Goal: Information Seeking & Learning: Check status

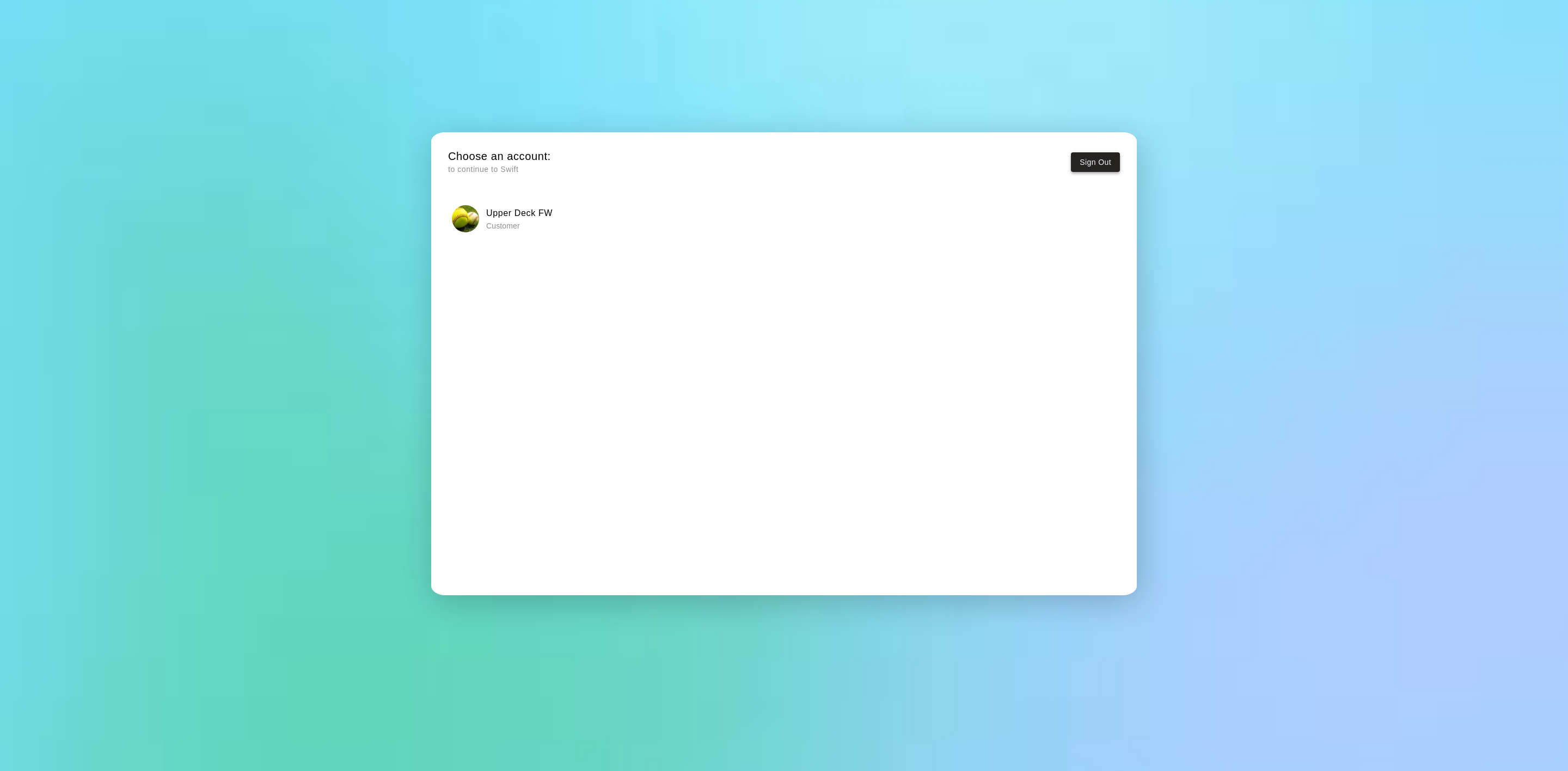
click at [1085, 154] on button "Sign Out" at bounding box center [1096, 163] width 49 height 20
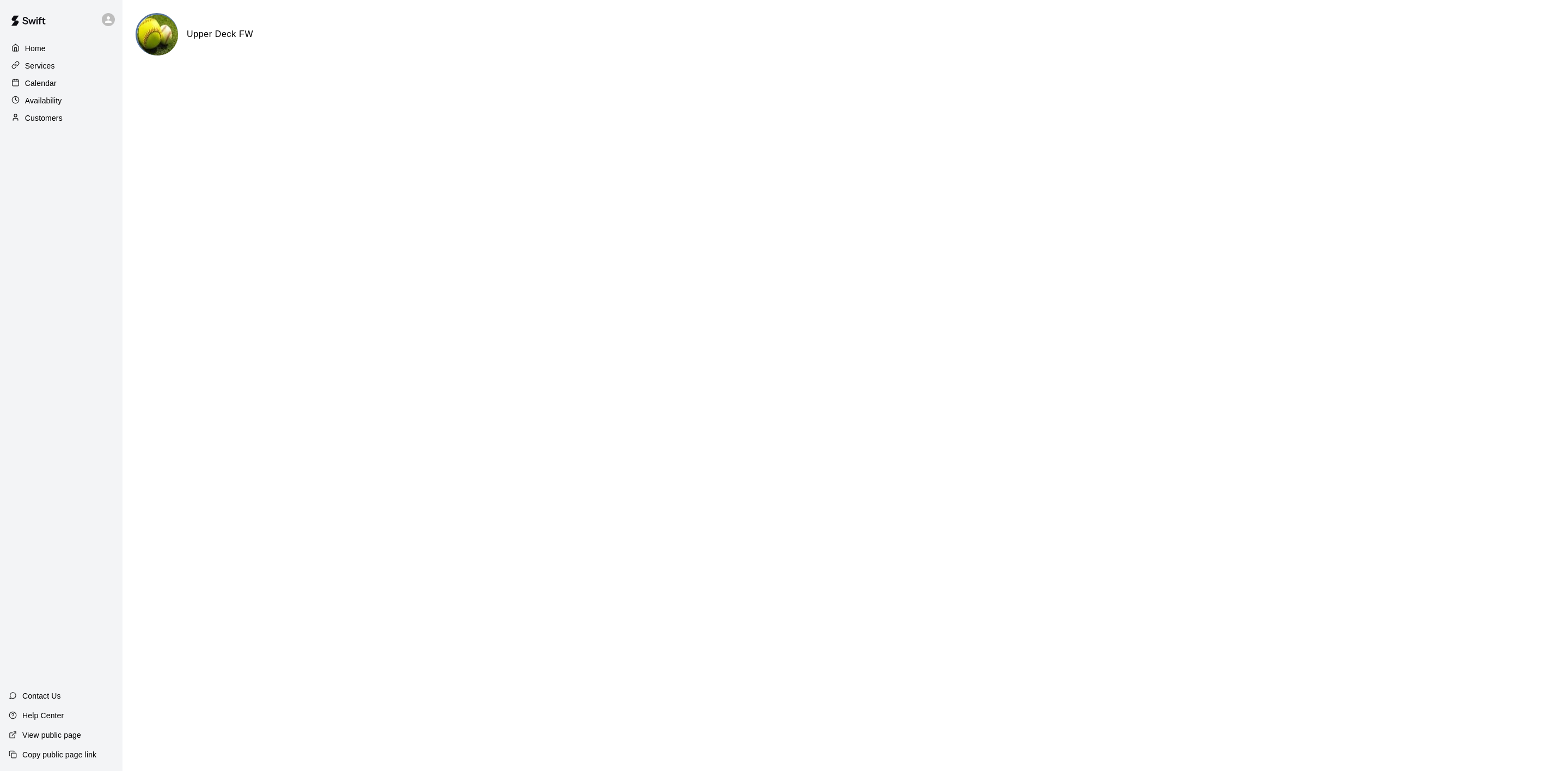
click at [46, 77] on div "Calendar" at bounding box center [61, 83] width 105 height 17
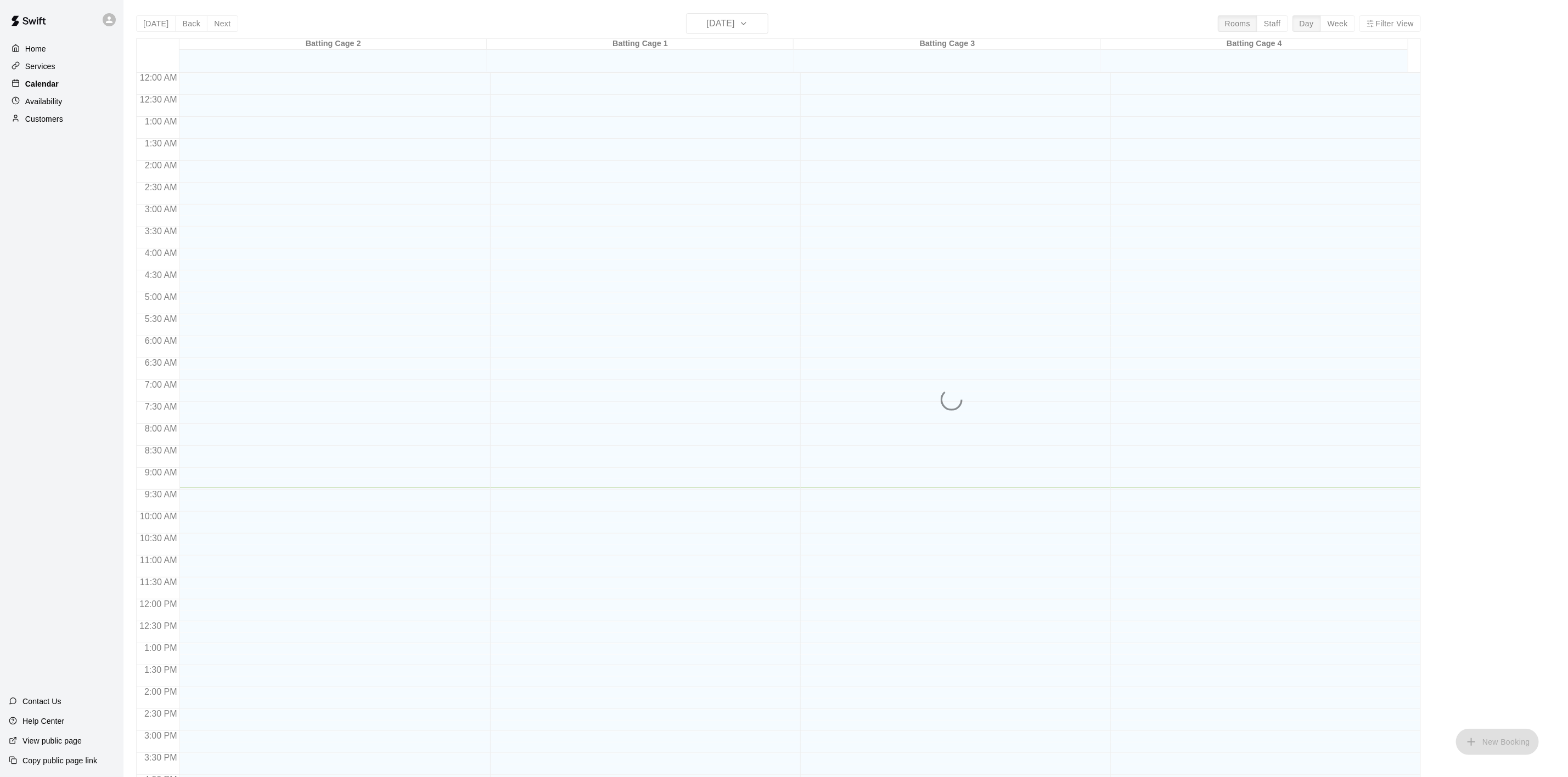
scroll to position [303, 0]
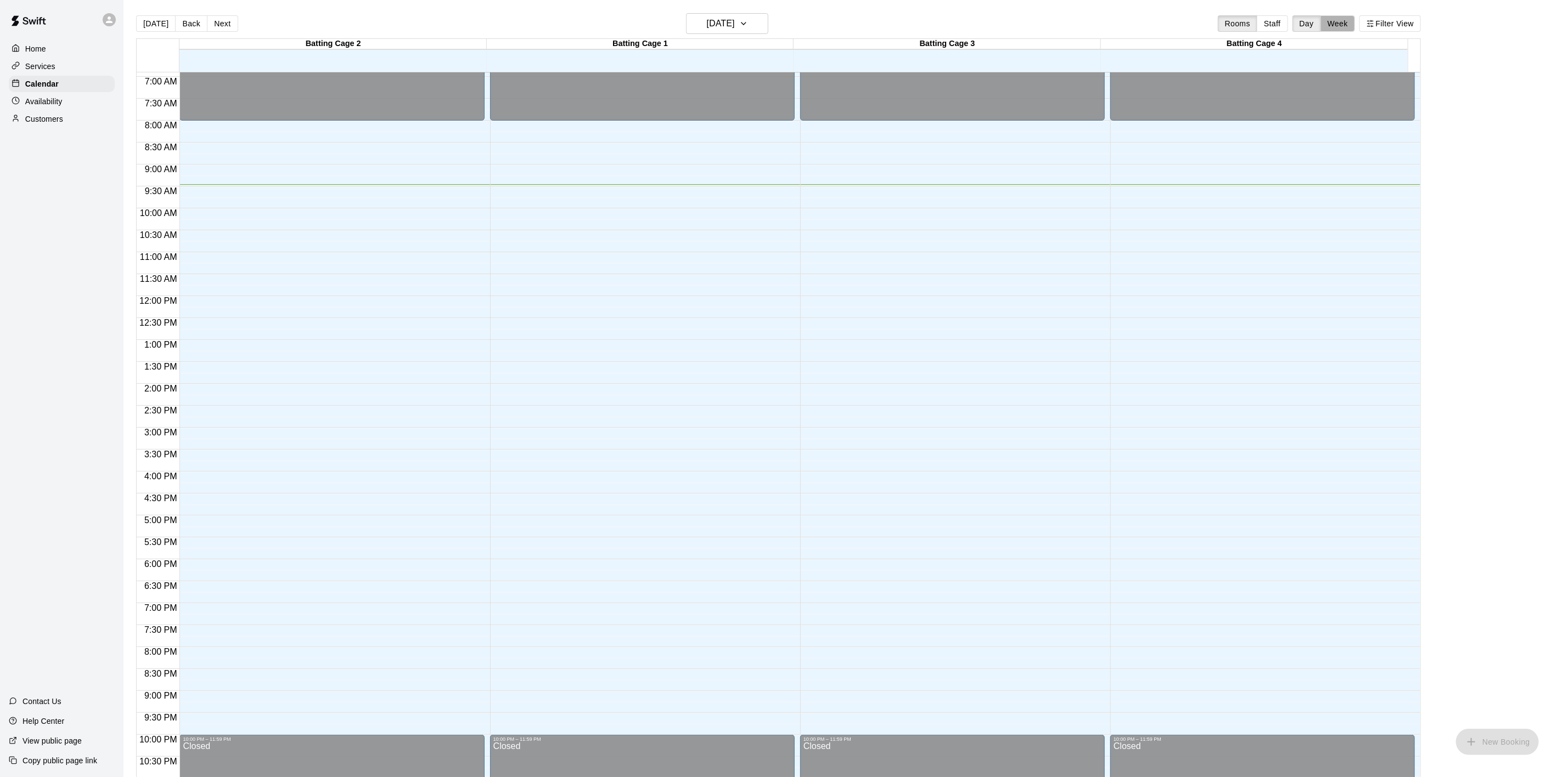
click at [1350, 27] on button "Week" at bounding box center [1338, 23] width 34 height 17
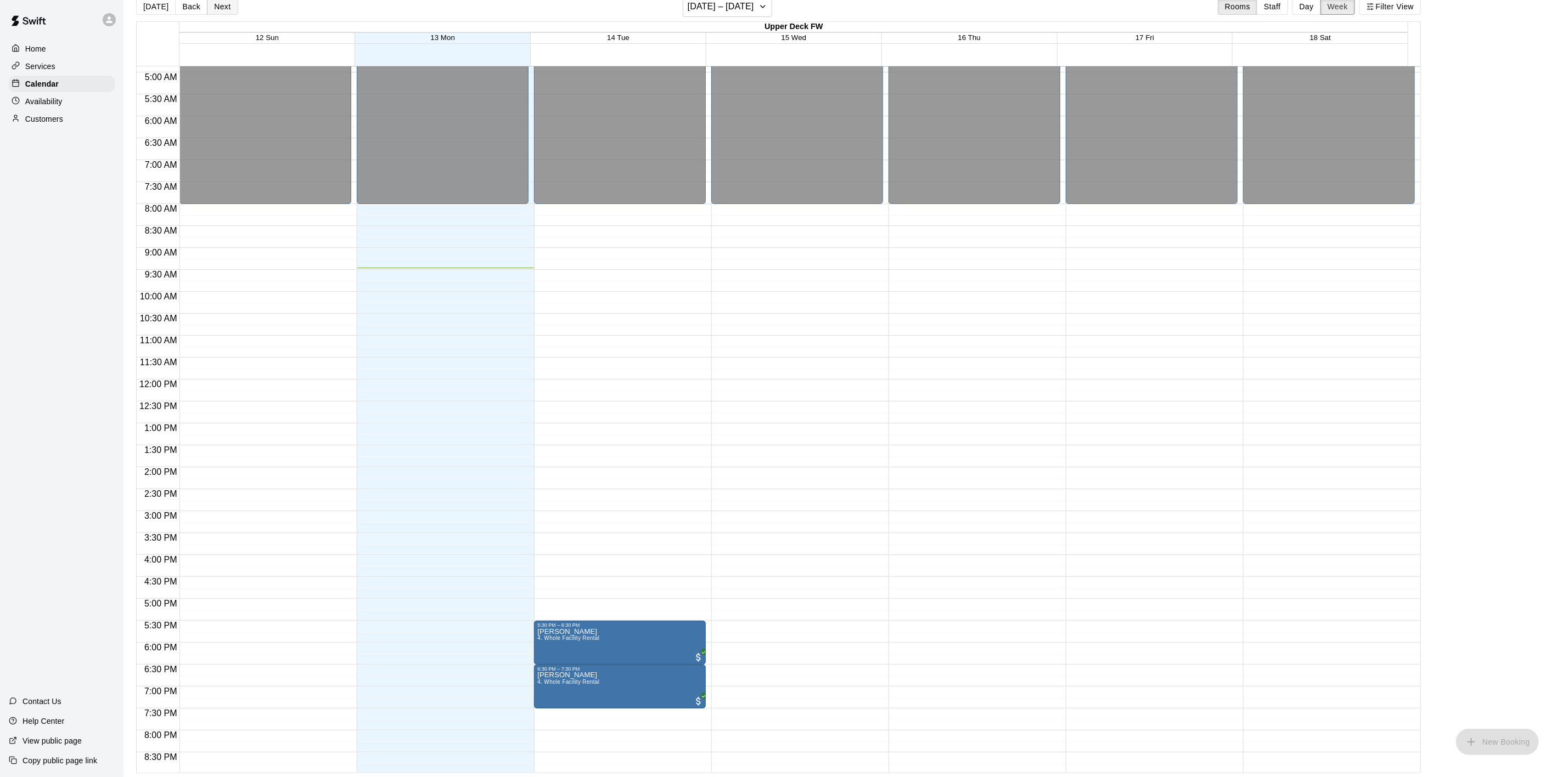
scroll to position [183, 0]
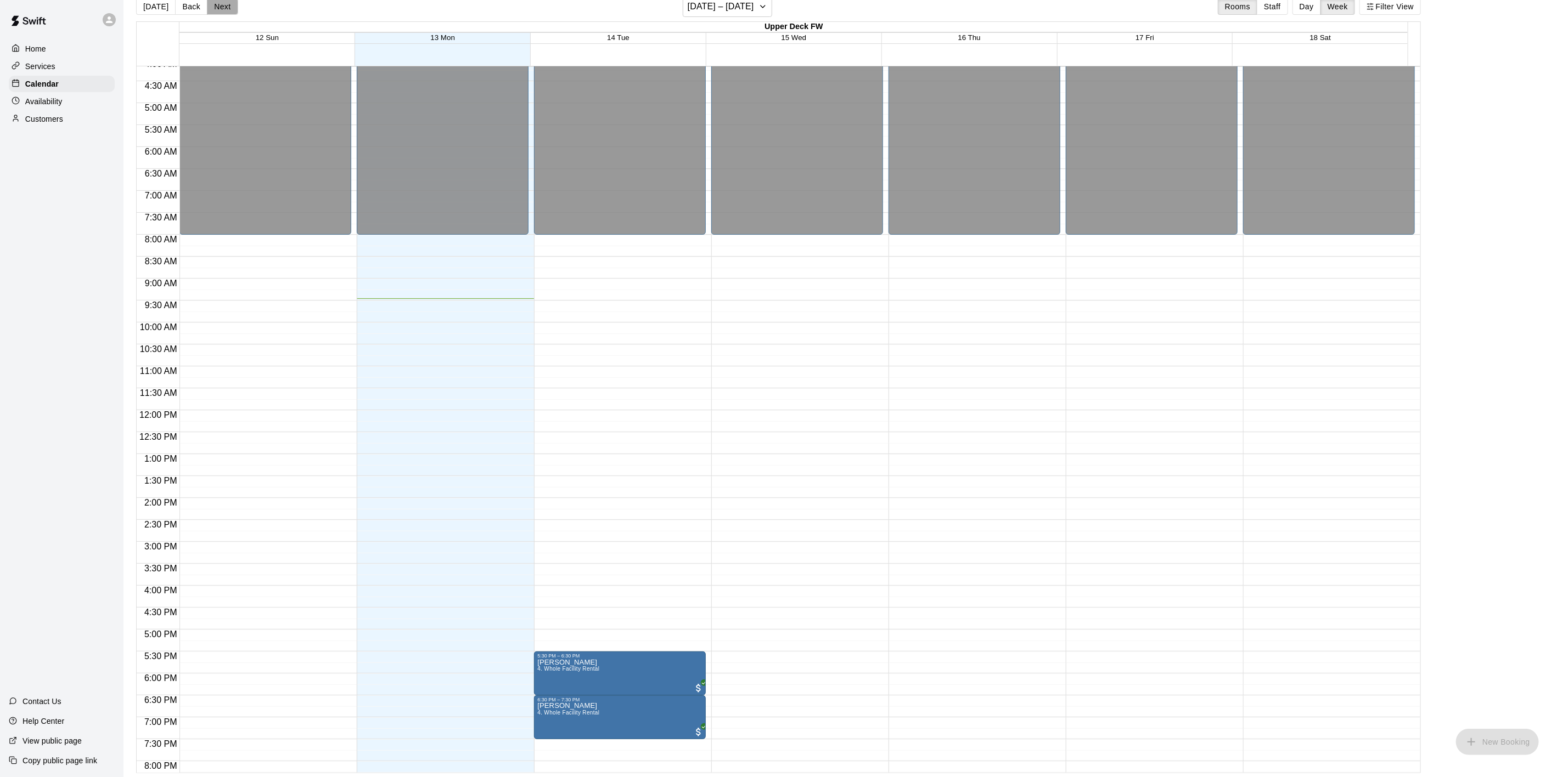
click at [218, 4] on button "Next" at bounding box center [222, 7] width 31 height 17
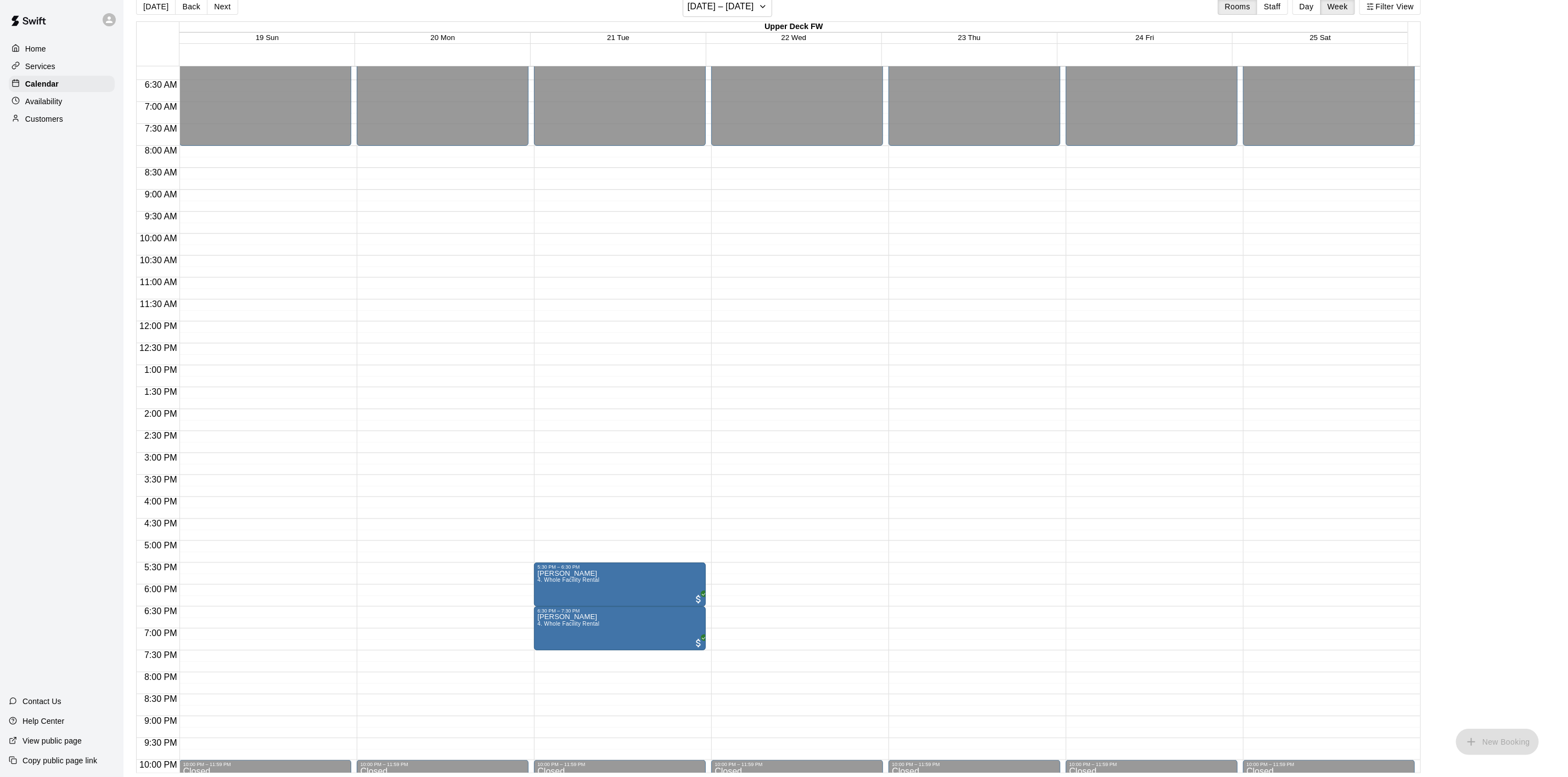
scroll to position [265, 0]
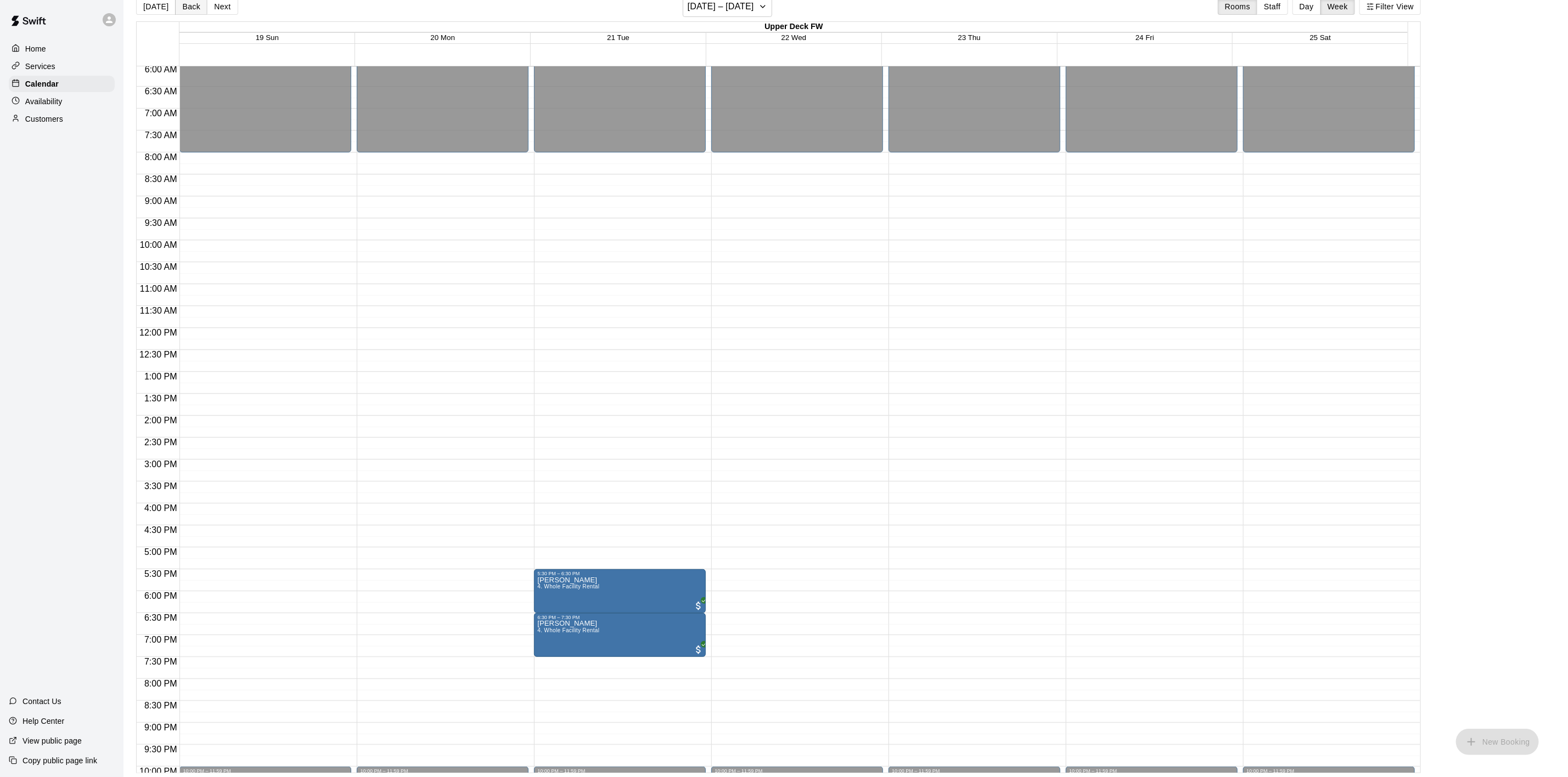
click at [187, 7] on button "Back" at bounding box center [191, 7] width 32 height 17
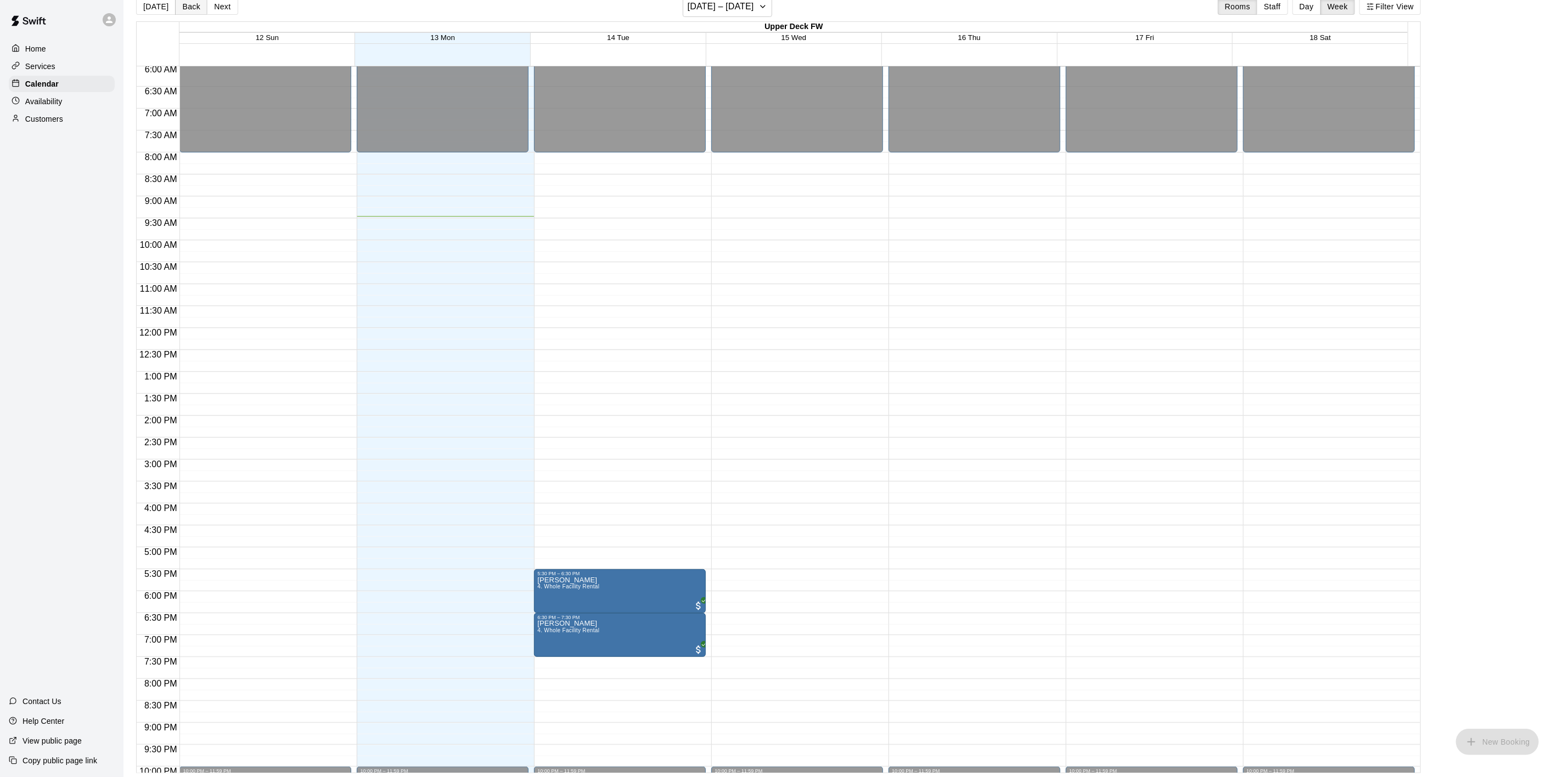
click at [187, 7] on button "Back" at bounding box center [191, 7] width 32 height 17
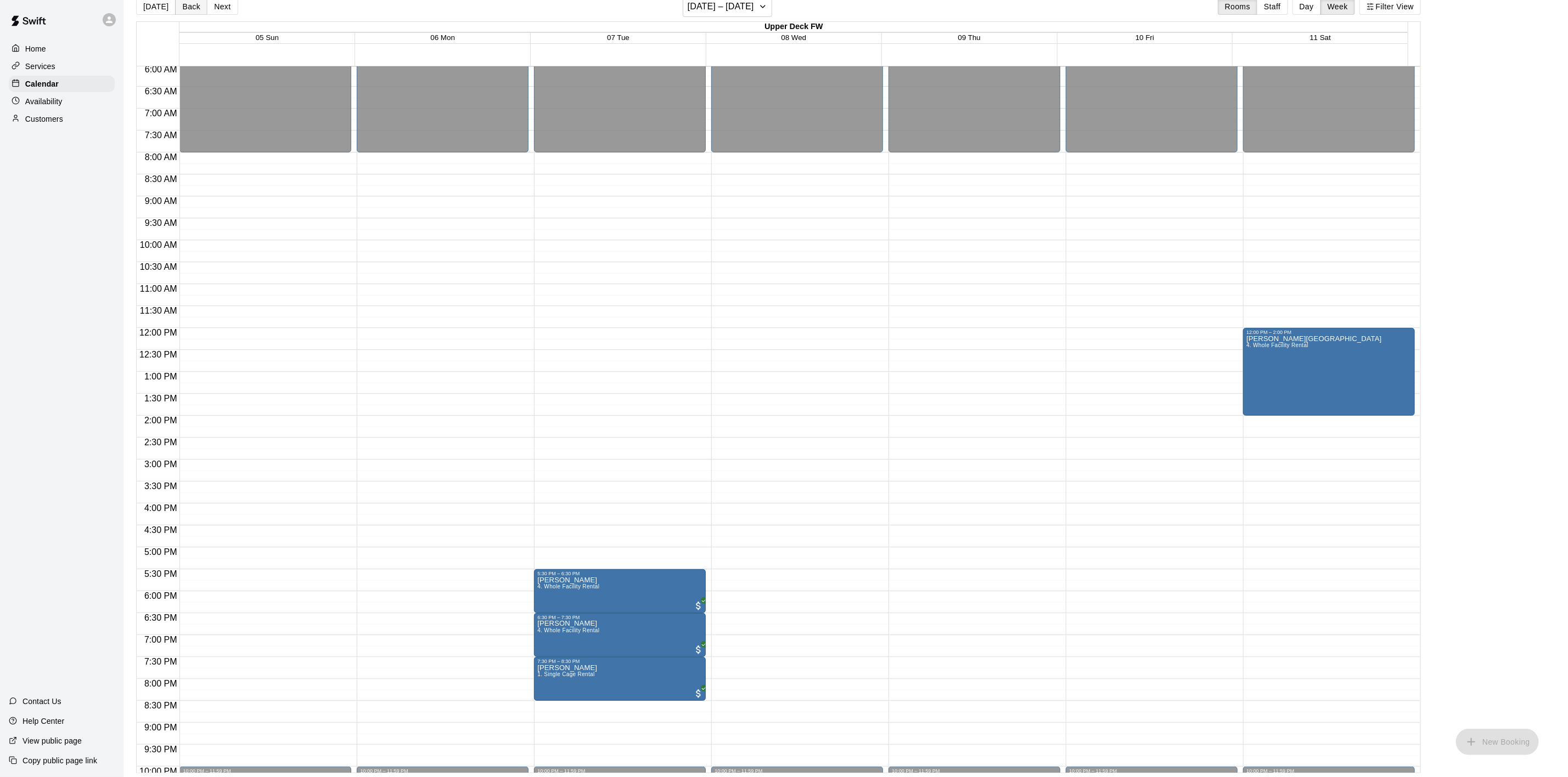
click at [190, 5] on button "Back" at bounding box center [191, 7] width 32 height 17
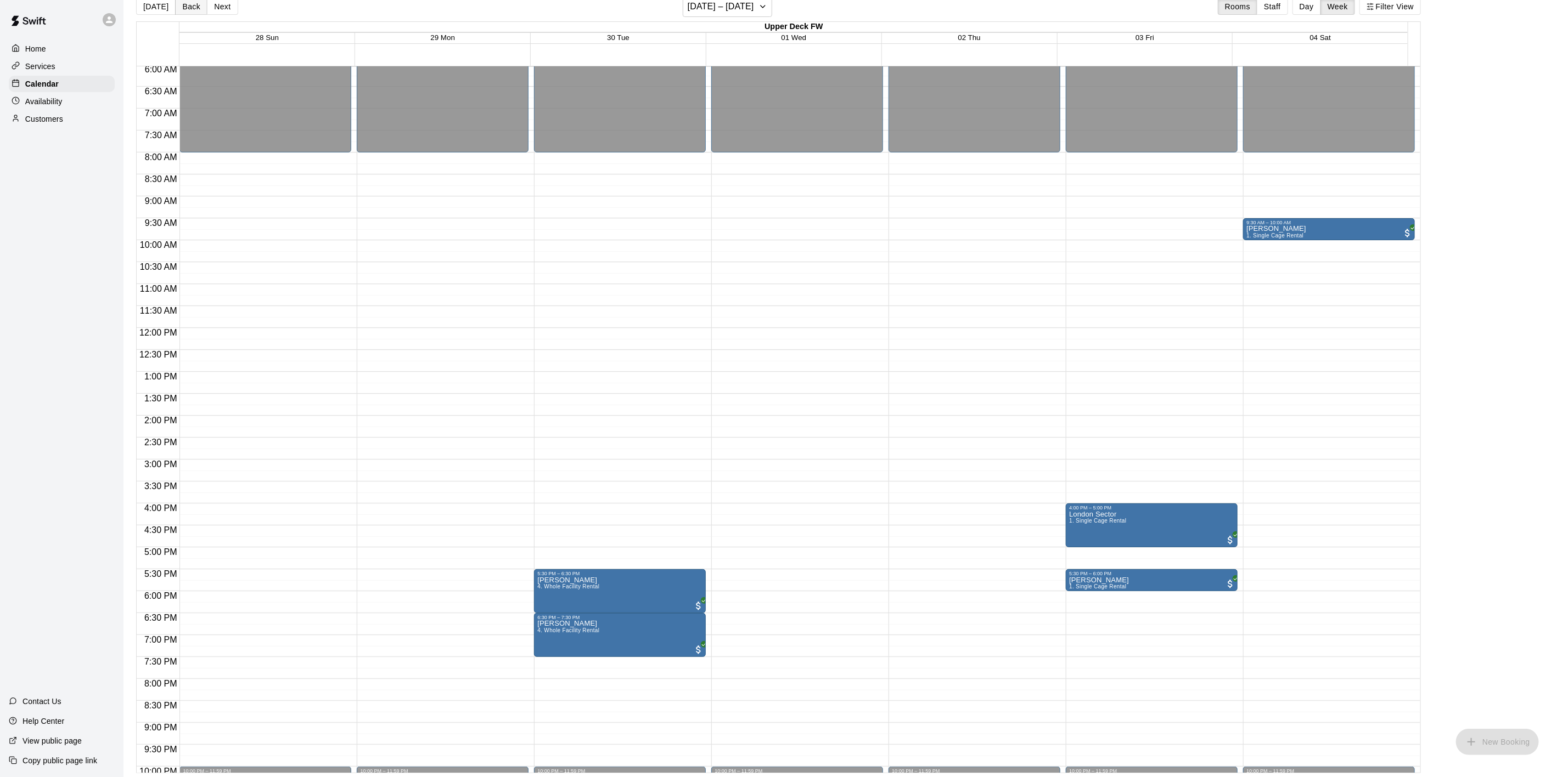
click at [190, 5] on button "Back" at bounding box center [191, 7] width 32 height 17
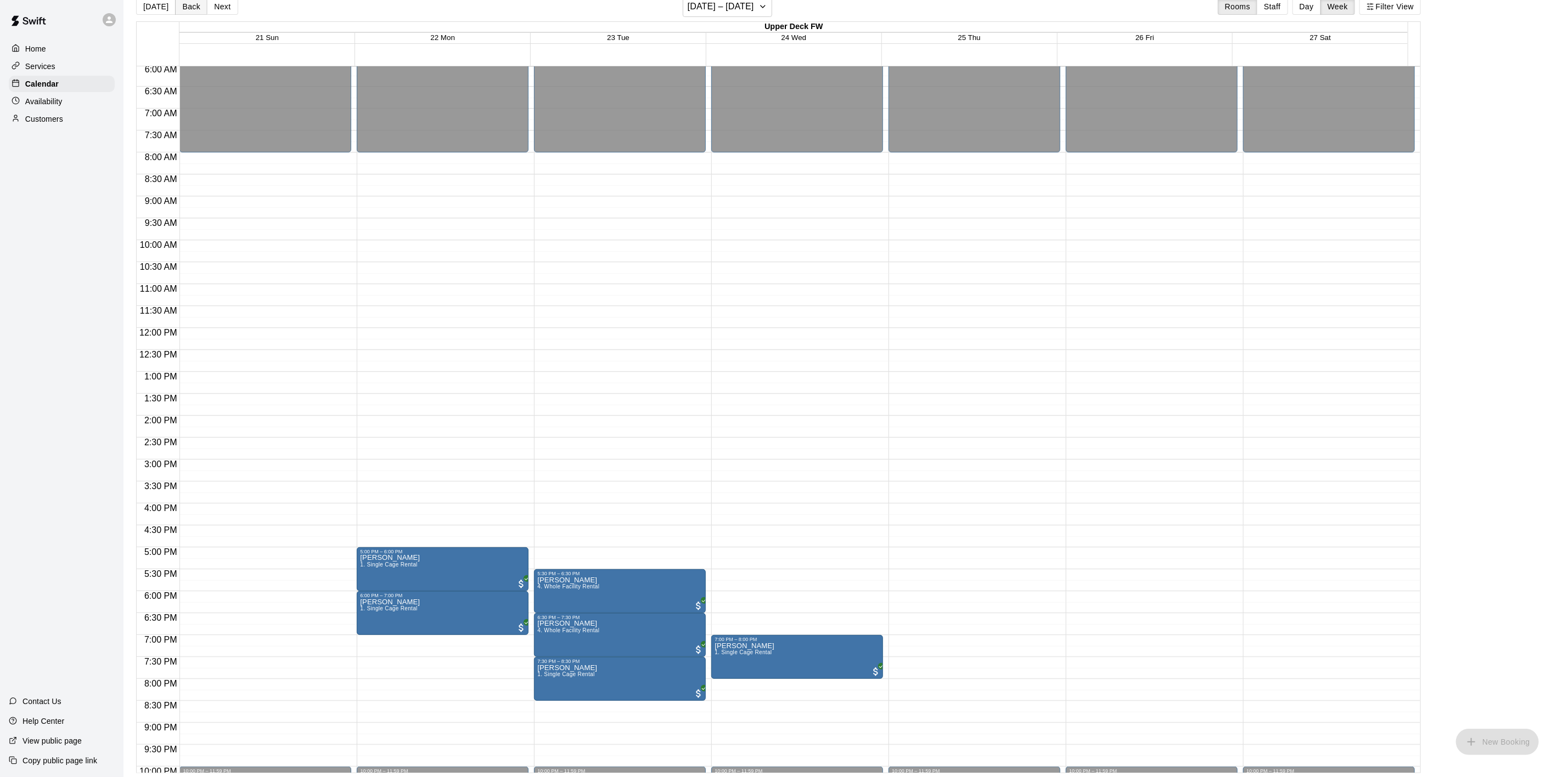
click at [191, 4] on button "Back" at bounding box center [191, 7] width 32 height 17
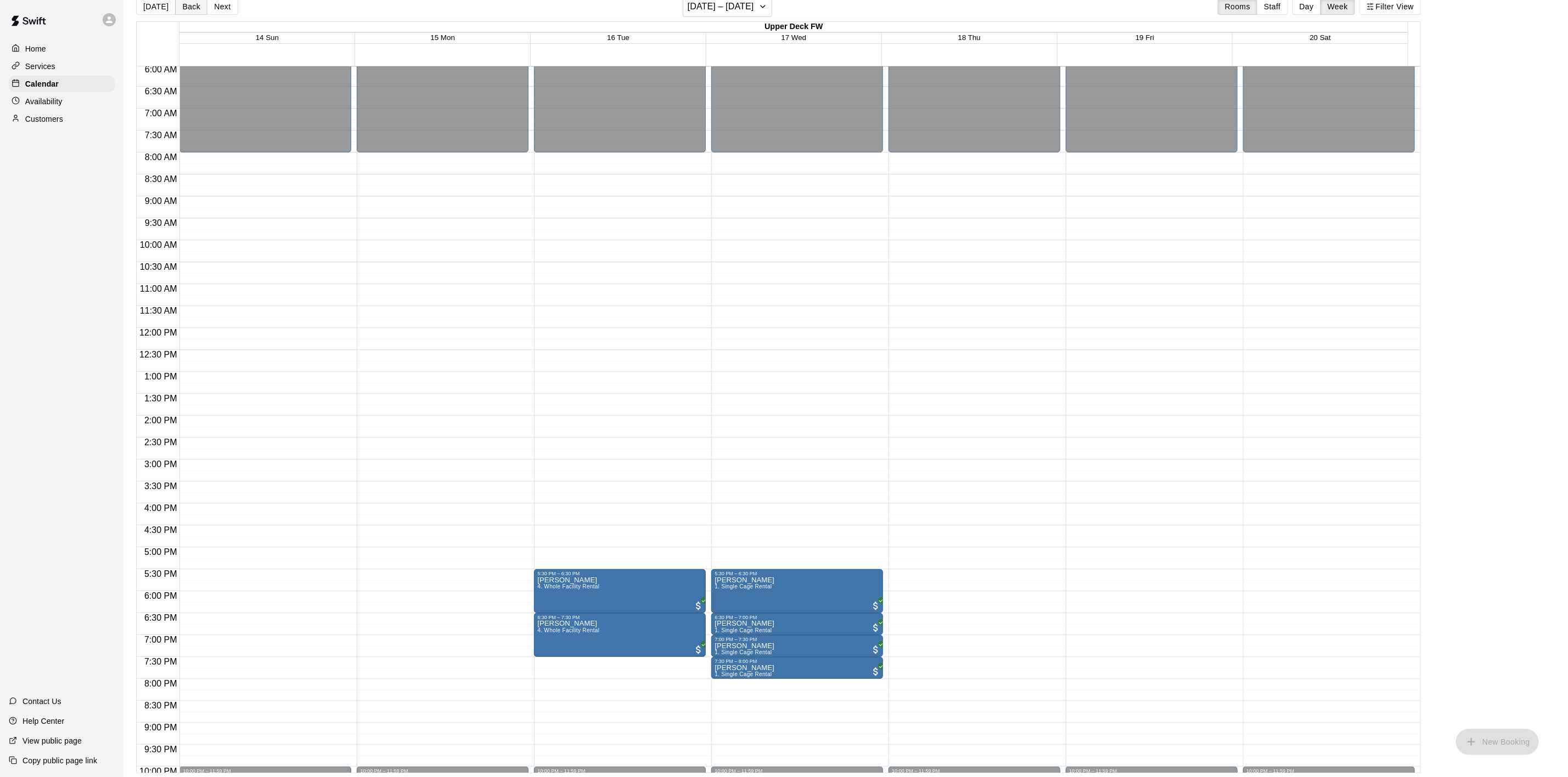
click at [191, 4] on button "Back" at bounding box center [191, 7] width 32 height 17
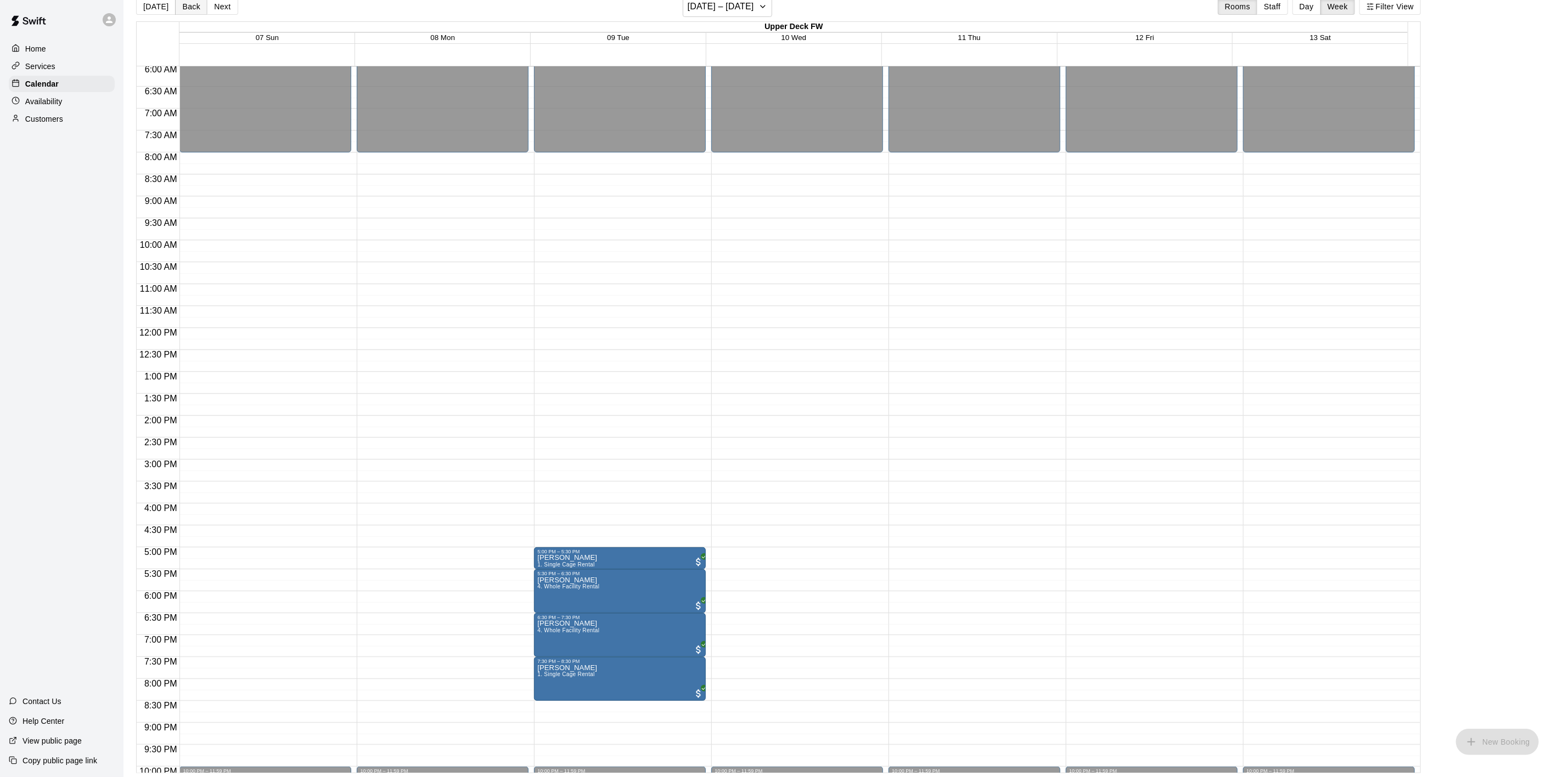
click at [191, 4] on button "Back" at bounding box center [191, 7] width 32 height 17
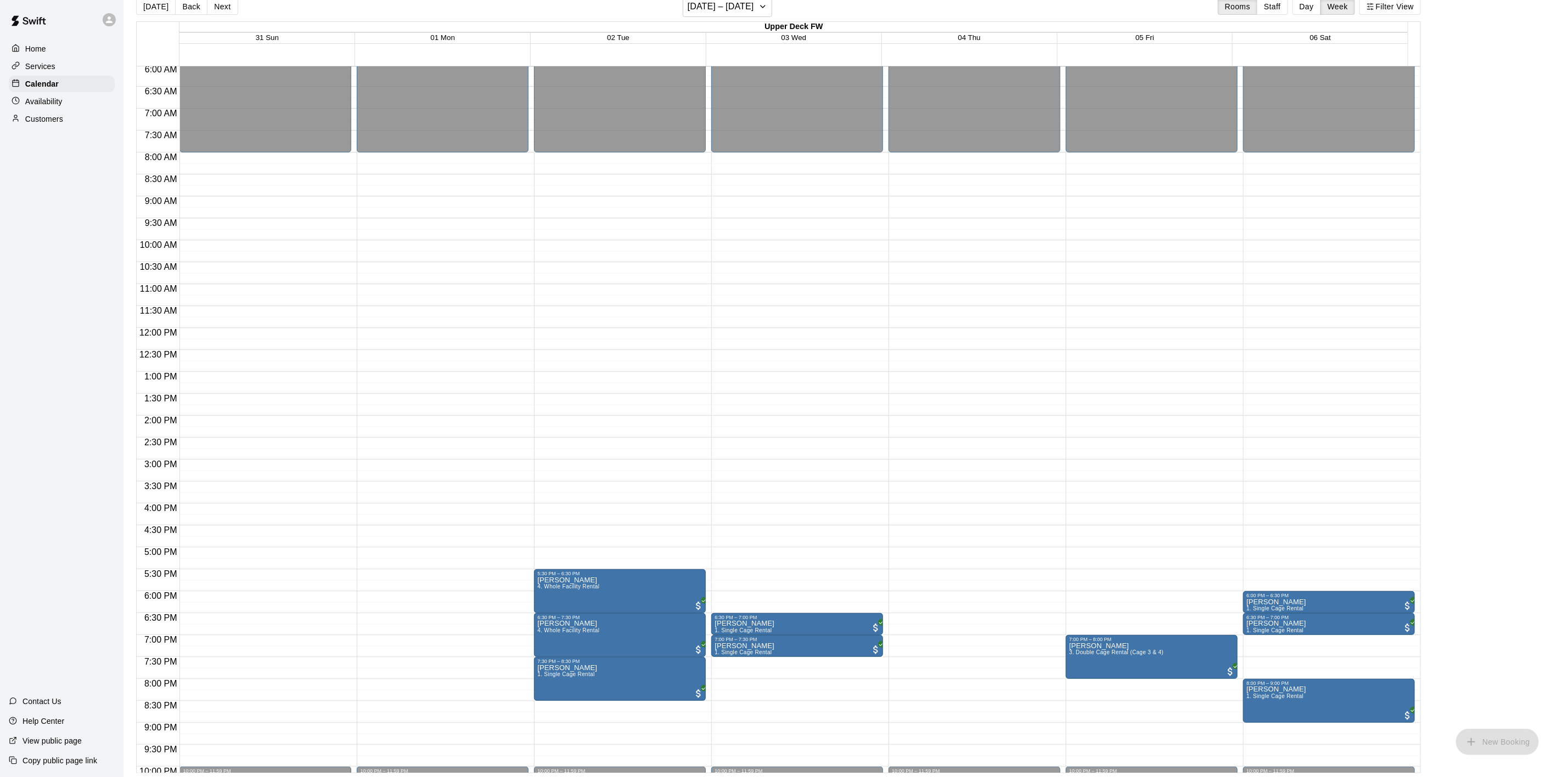
click at [185, 7] on button "Back" at bounding box center [191, 7] width 32 height 17
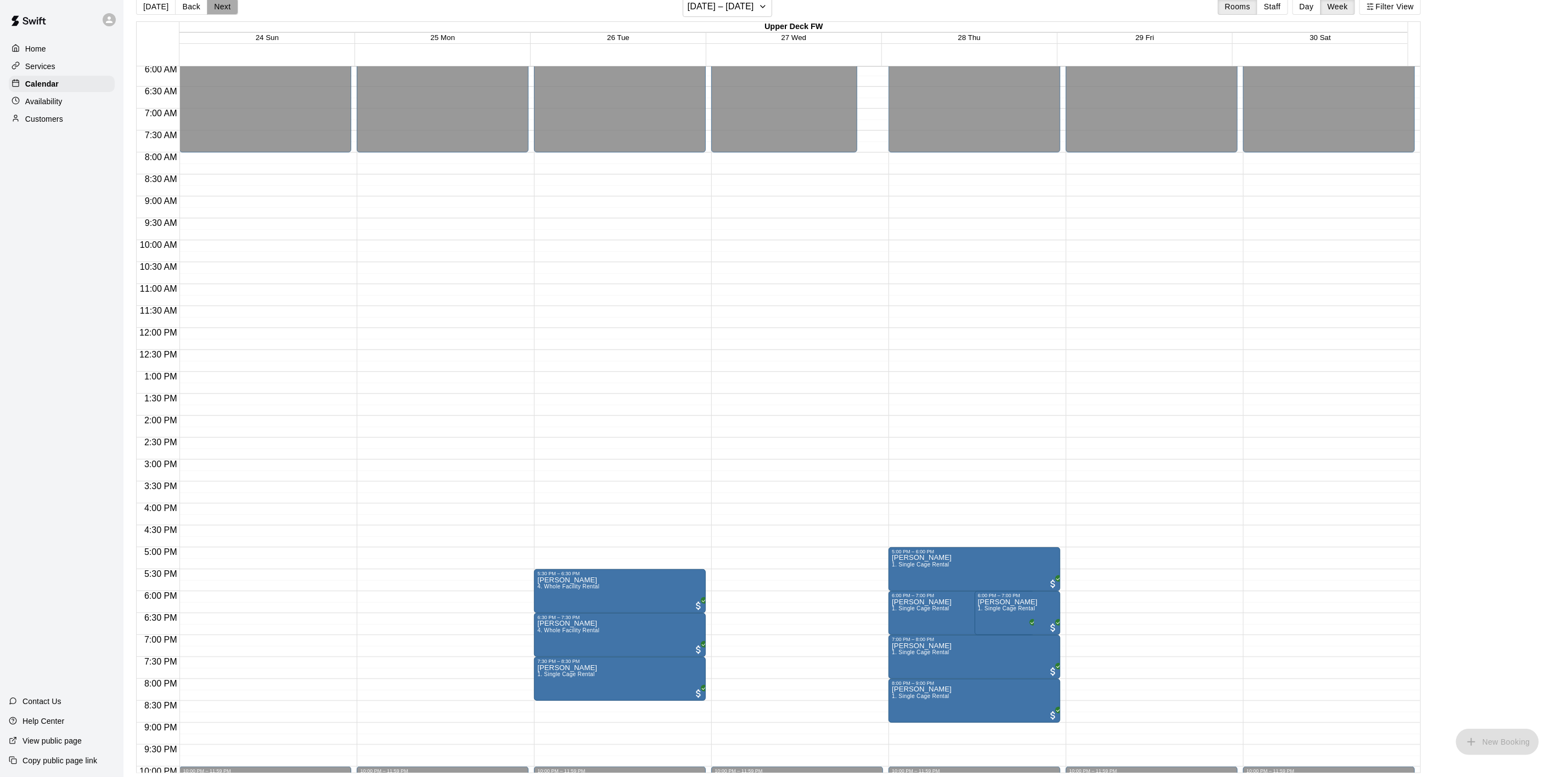
click at [220, 4] on button "Next" at bounding box center [222, 7] width 31 height 17
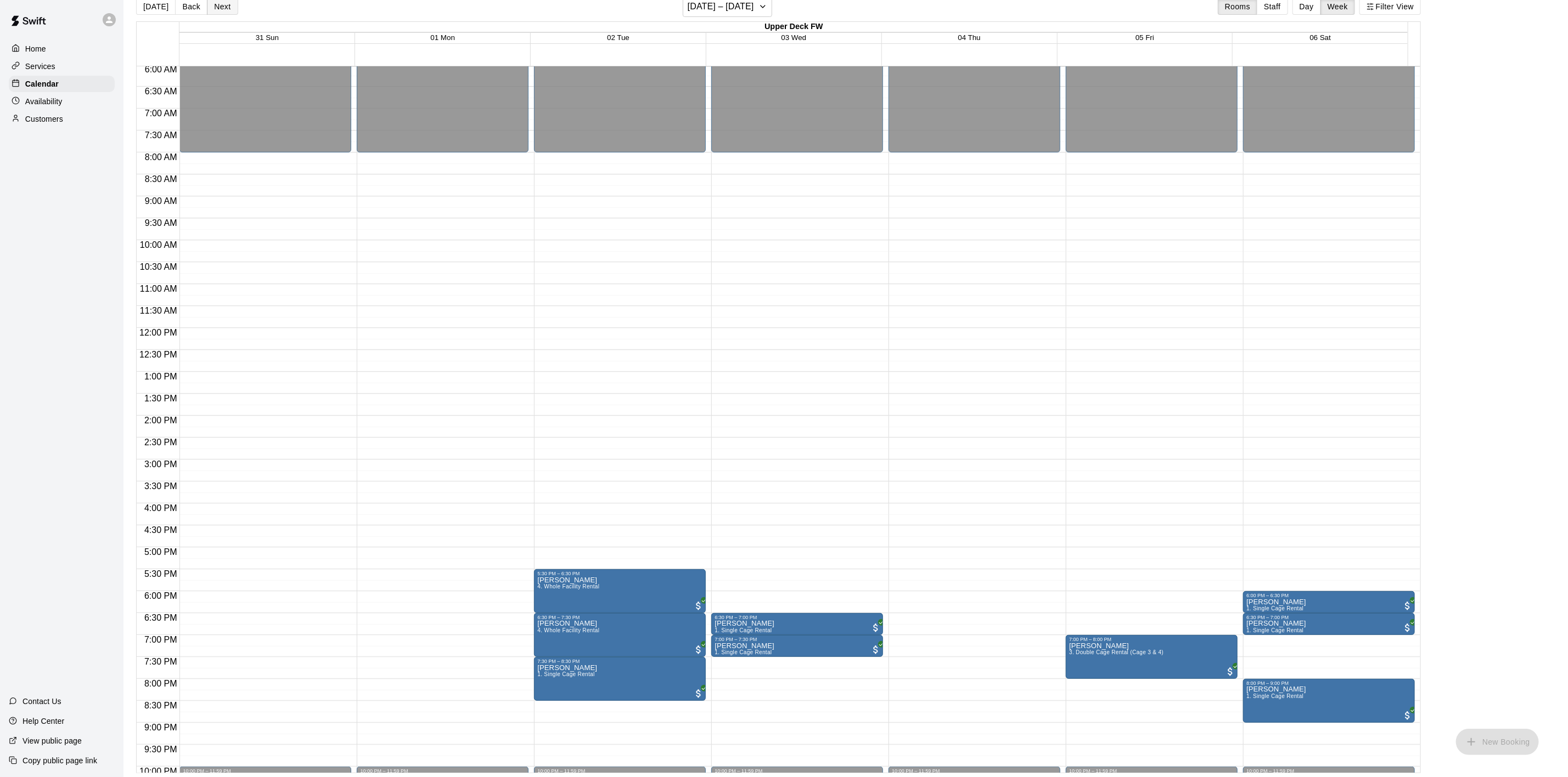
click at [220, 4] on button "Next" at bounding box center [222, 7] width 31 height 17
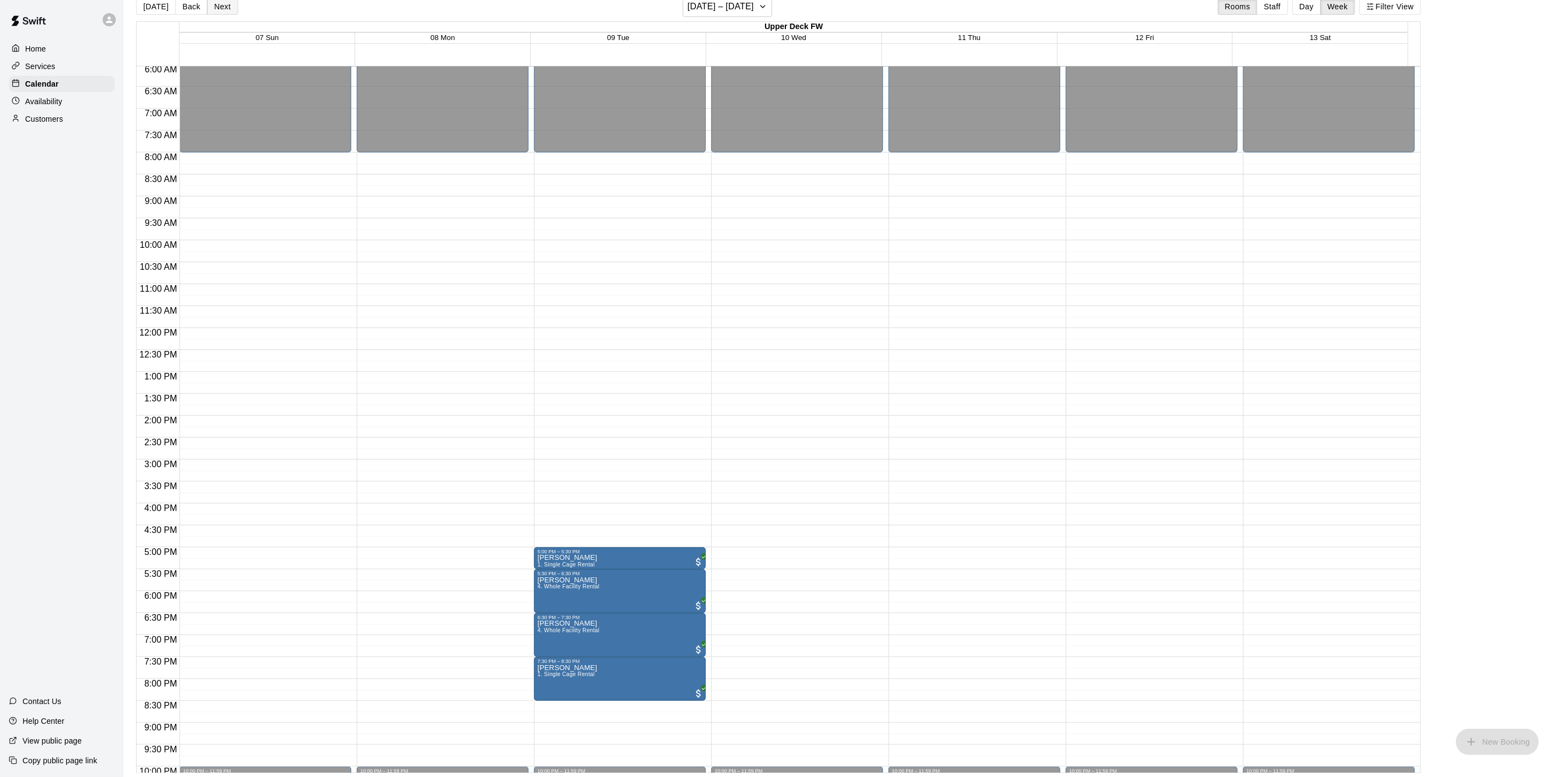
click at [221, 4] on button "Next" at bounding box center [222, 7] width 31 height 17
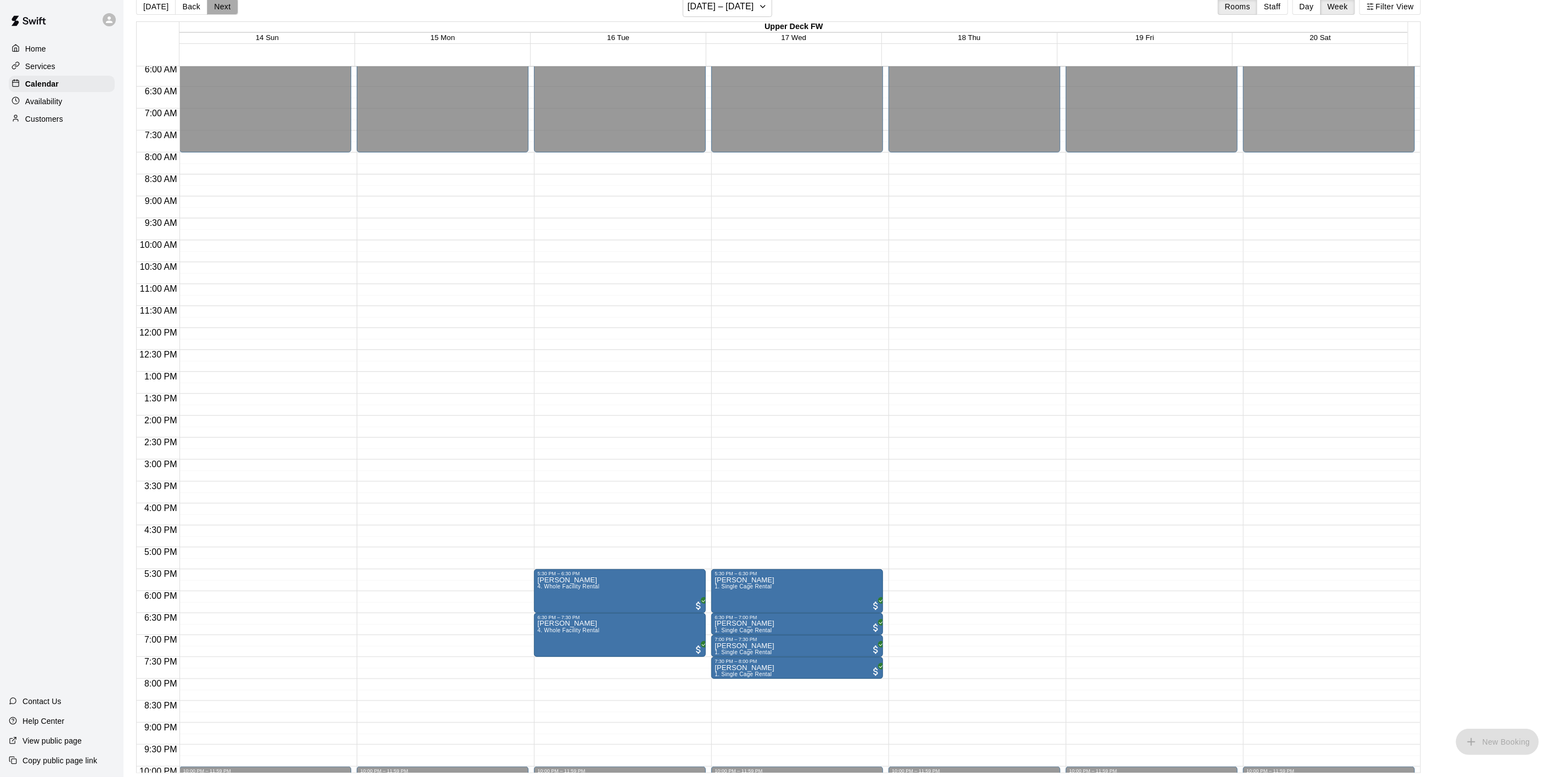
click at [221, 4] on button "Next" at bounding box center [222, 7] width 31 height 17
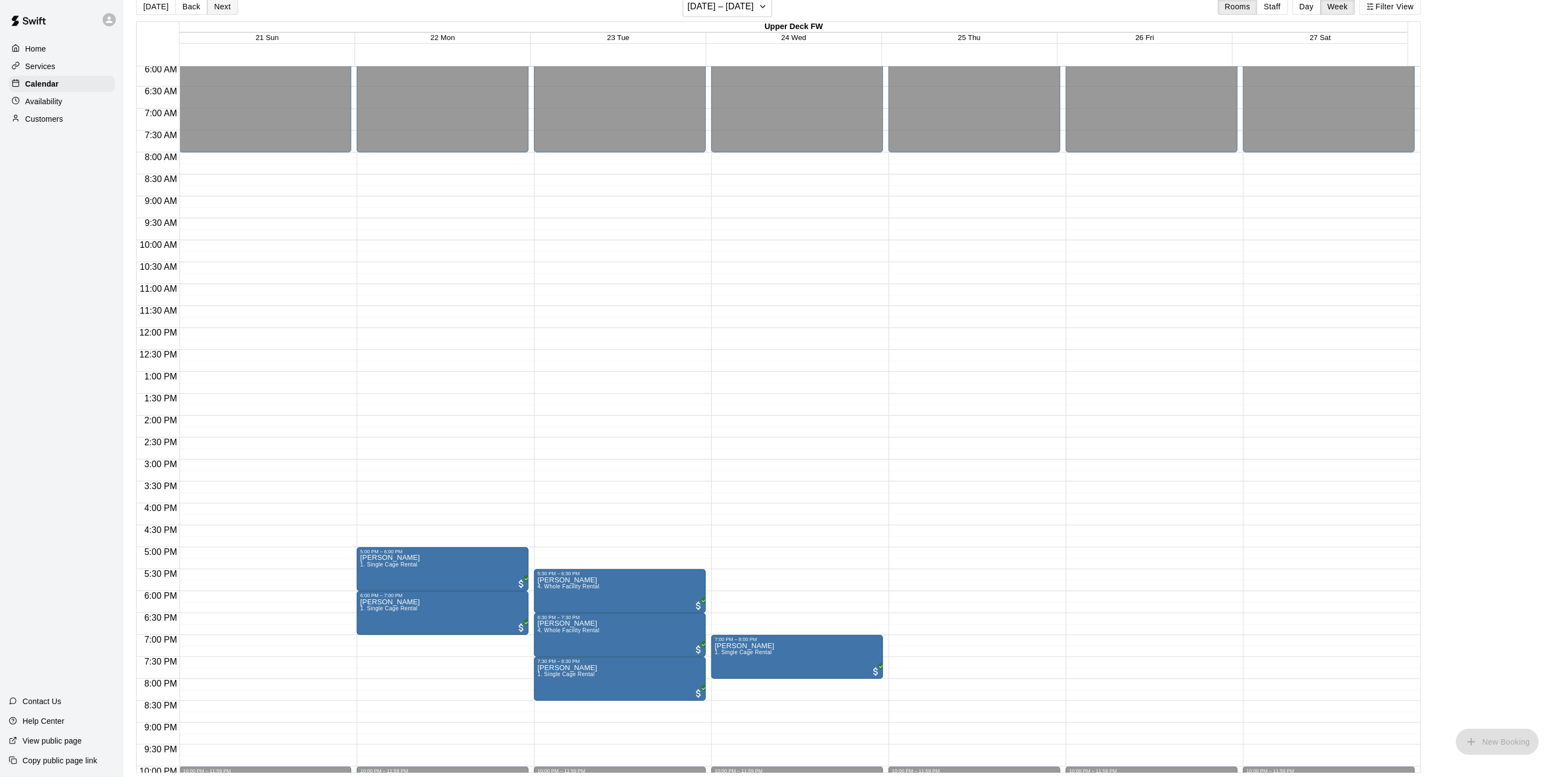
click at [221, 4] on button "Next" at bounding box center [222, 7] width 31 height 17
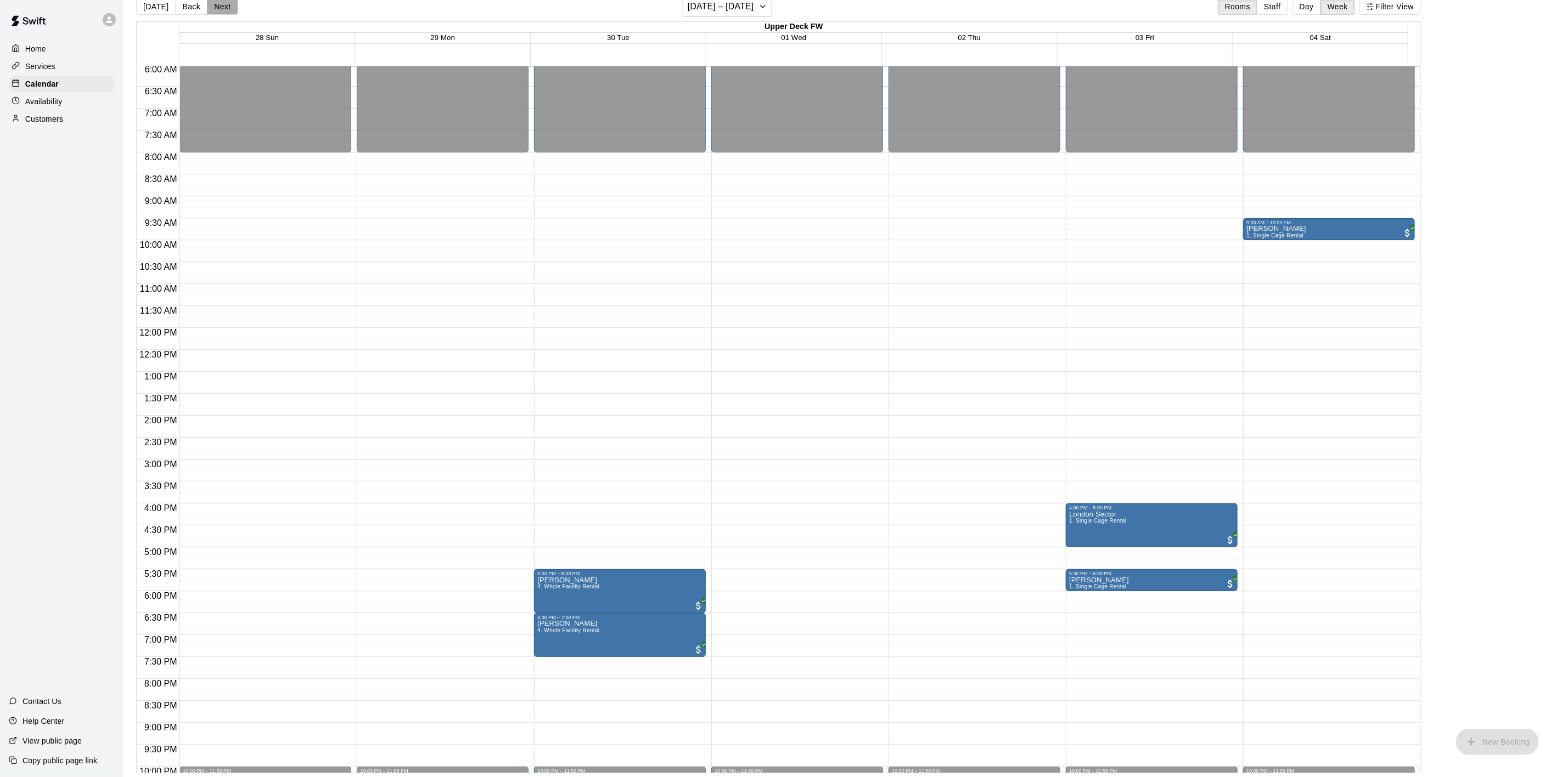
click at [223, 4] on button "Next" at bounding box center [222, 7] width 31 height 17
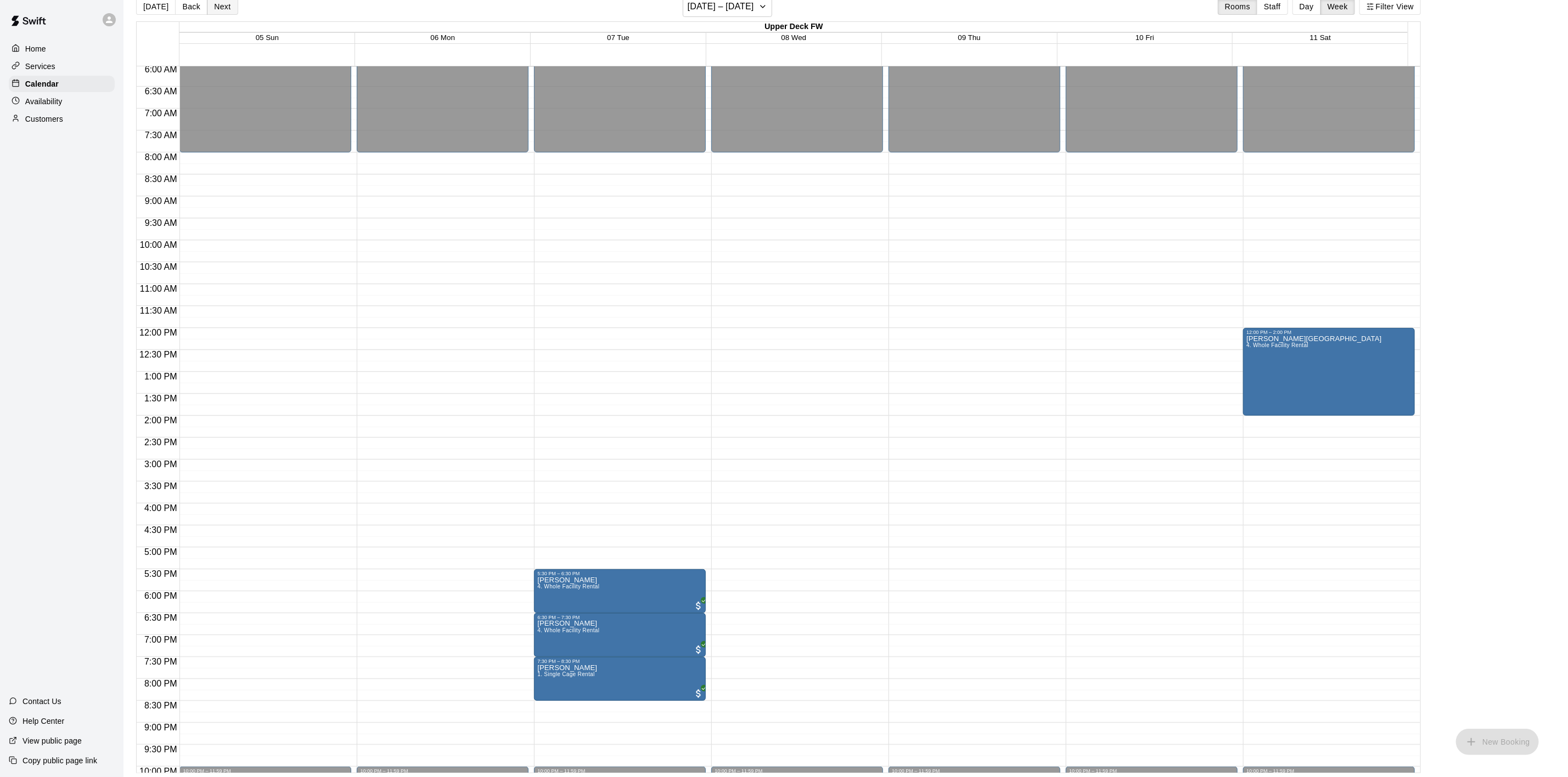
click at [223, 4] on button "Next" at bounding box center [222, 7] width 31 height 17
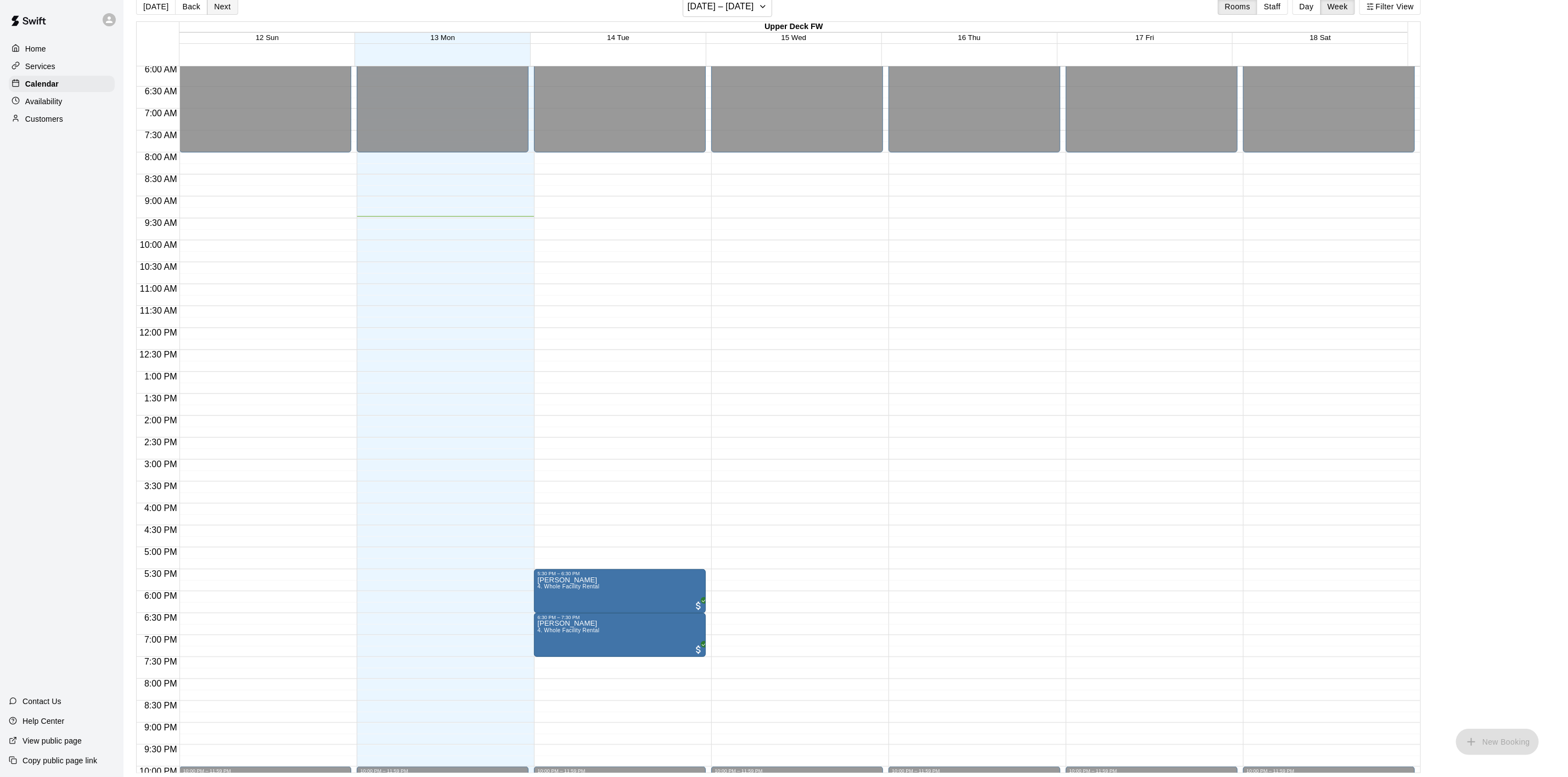
click at [223, 4] on button "Next" at bounding box center [222, 7] width 31 height 17
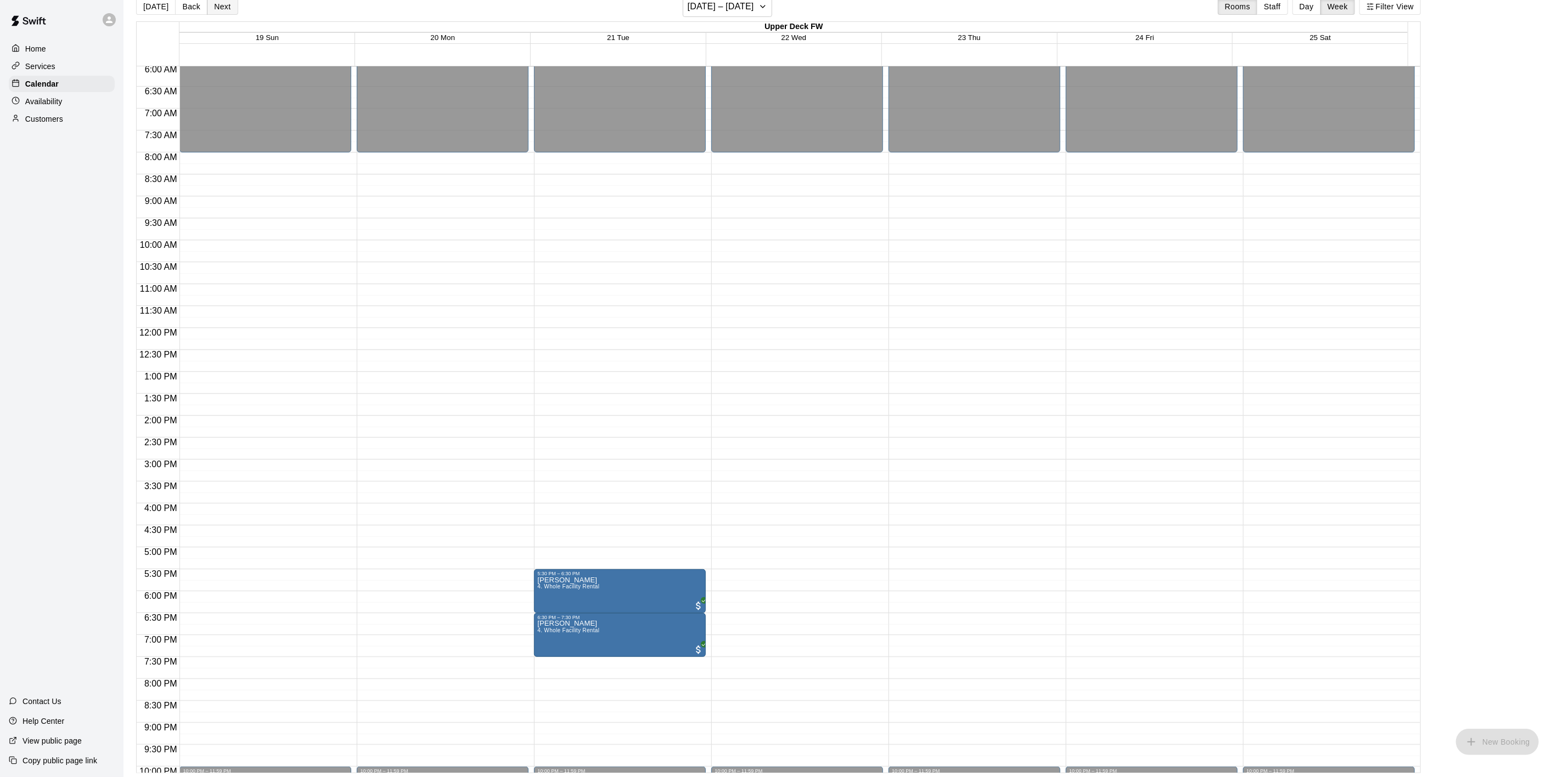
click at [223, 4] on button "Next" at bounding box center [222, 7] width 31 height 17
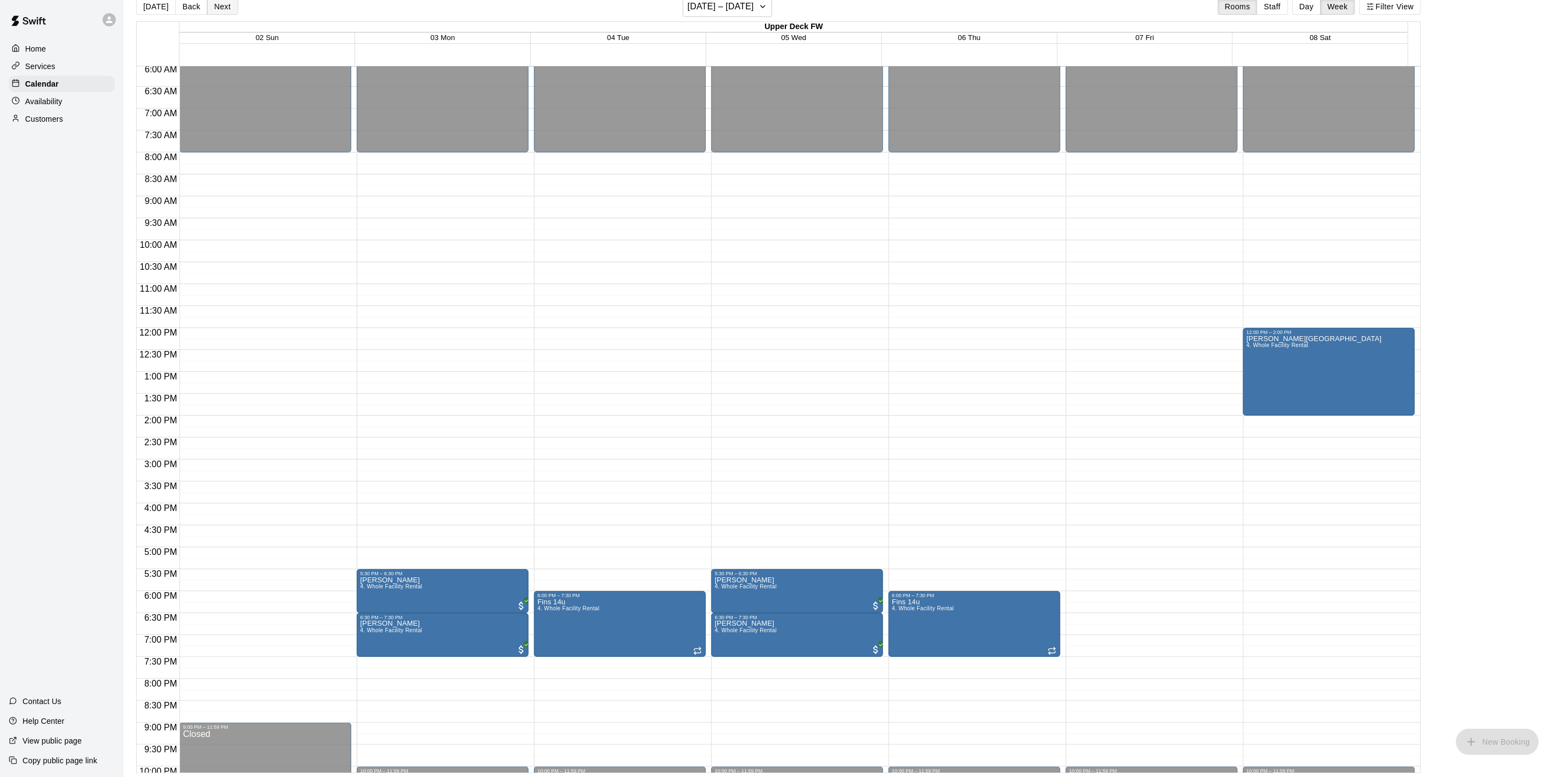
click at [222, 7] on button "Next" at bounding box center [222, 7] width 31 height 17
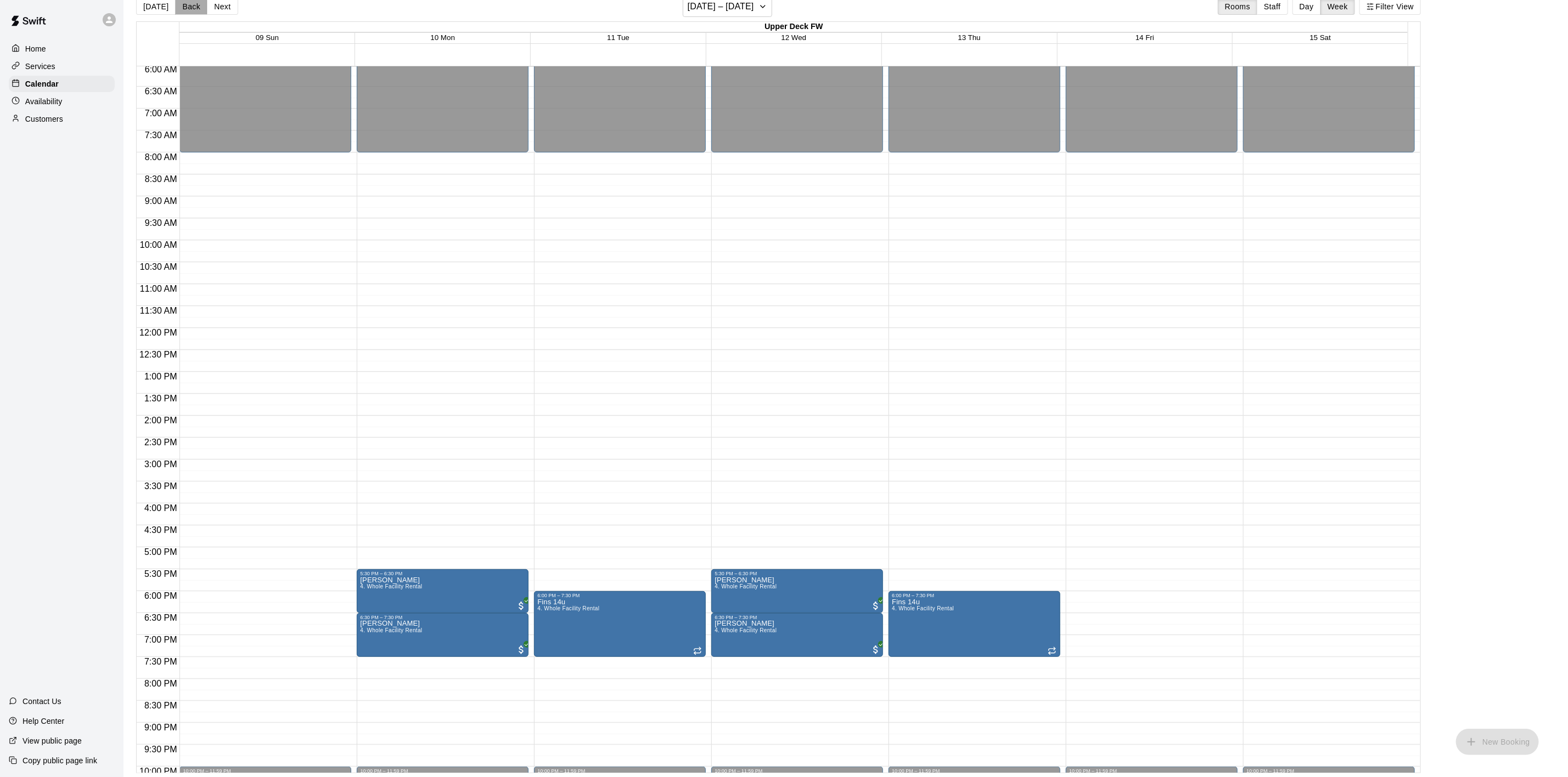
click at [190, 5] on button "Back" at bounding box center [191, 7] width 32 height 17
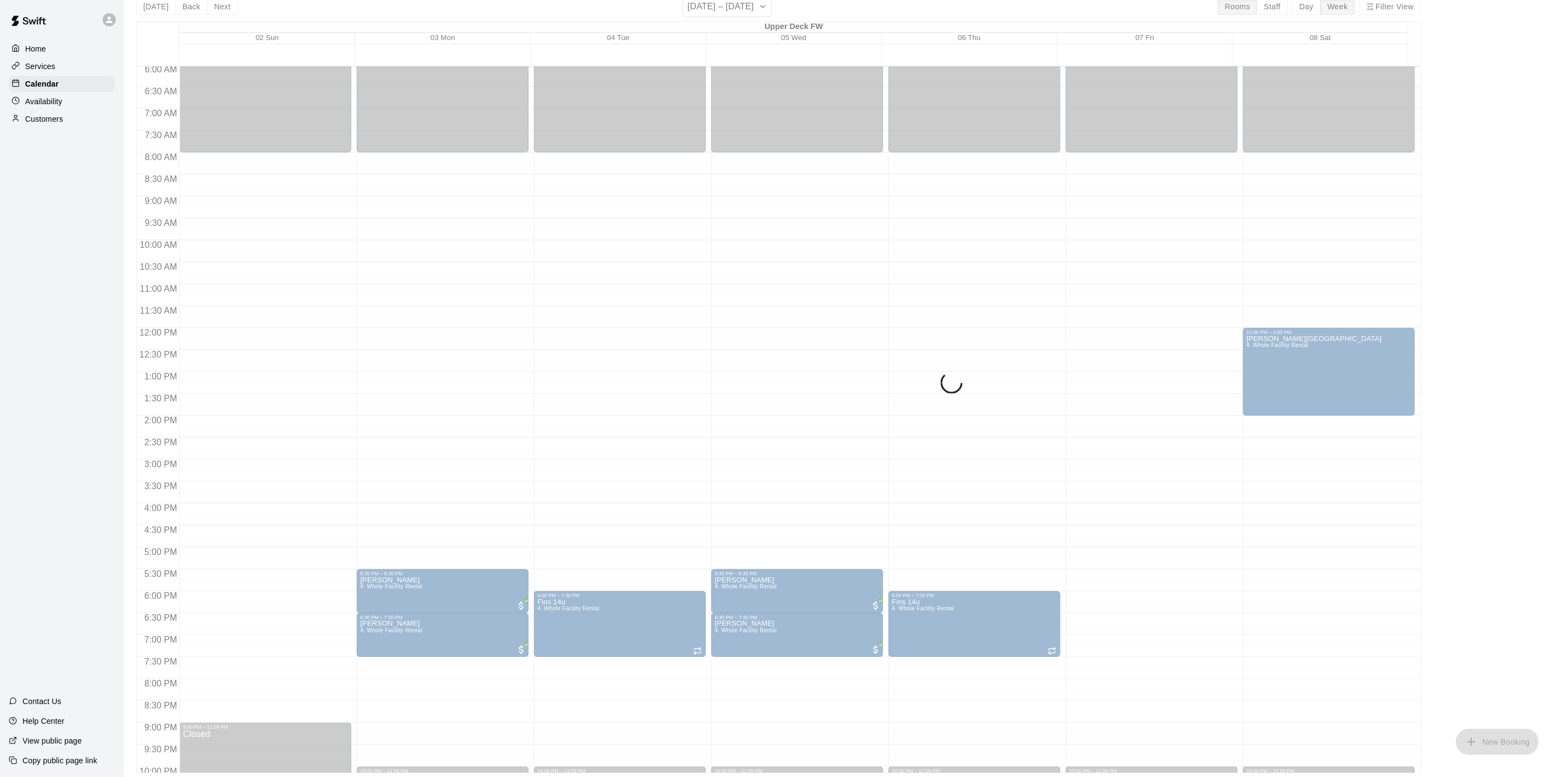
click at [190, 5] on div "Today Back Next November 02 – 08 Rooms Staff Day Week Filter View Upper Deck FW…" at bounding box center [779, 385] width 1285 height 777
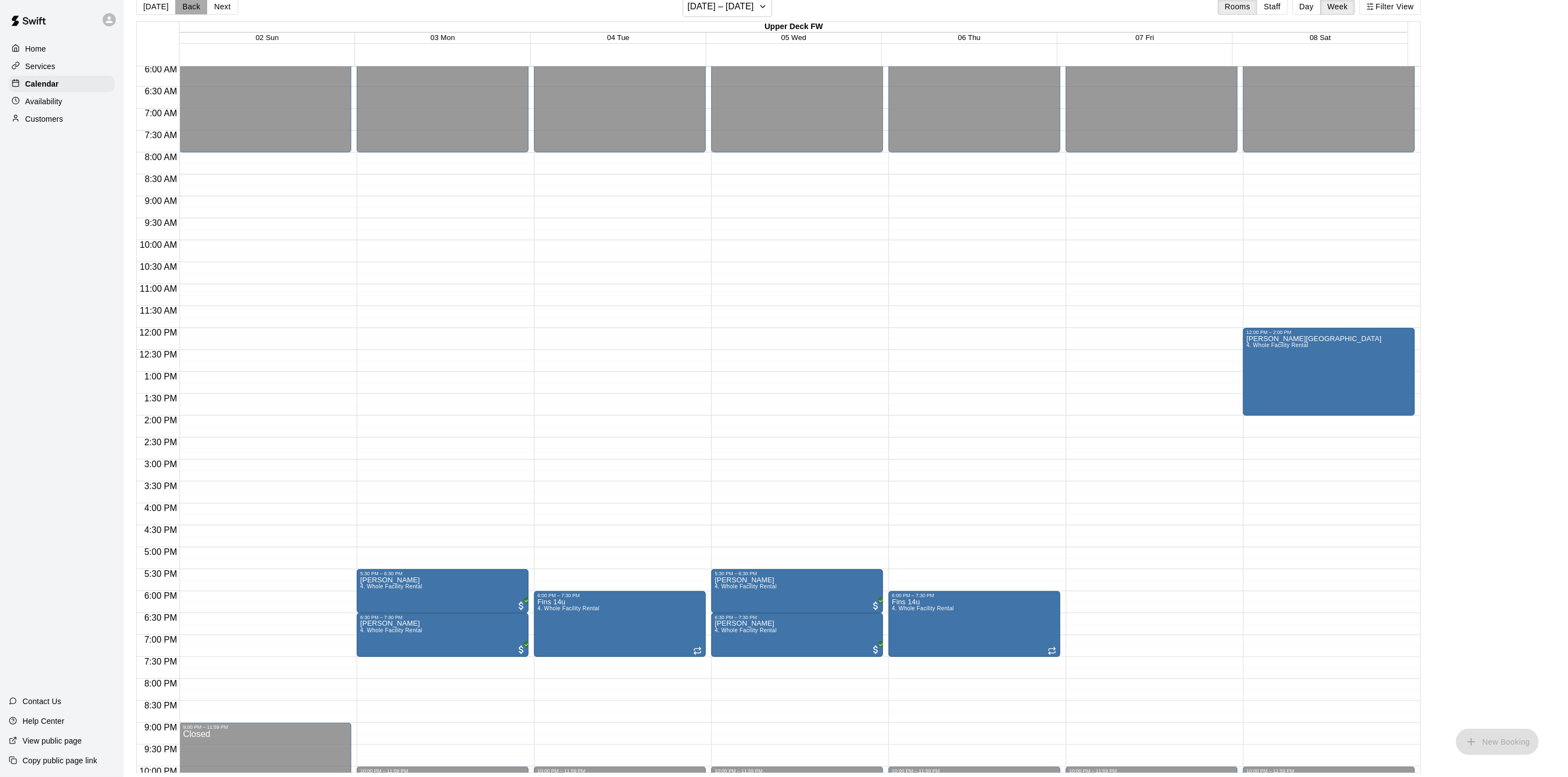
click at [190, 7] on button "Back" at bounding box center [191, 7] width 32 height 17
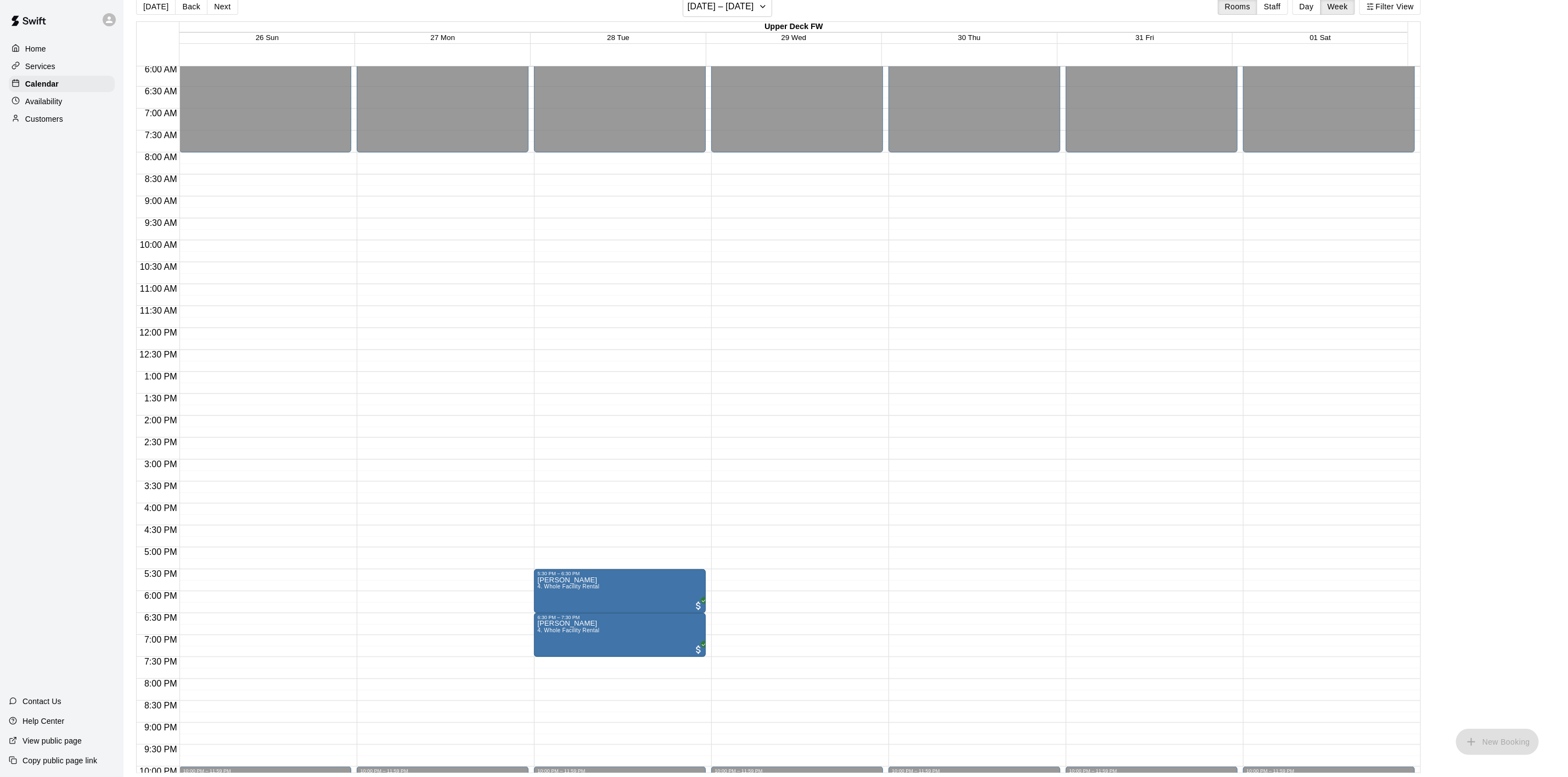
click at [192, 8] on button "Back" at bounding box center [191, 7] width 32 height 17
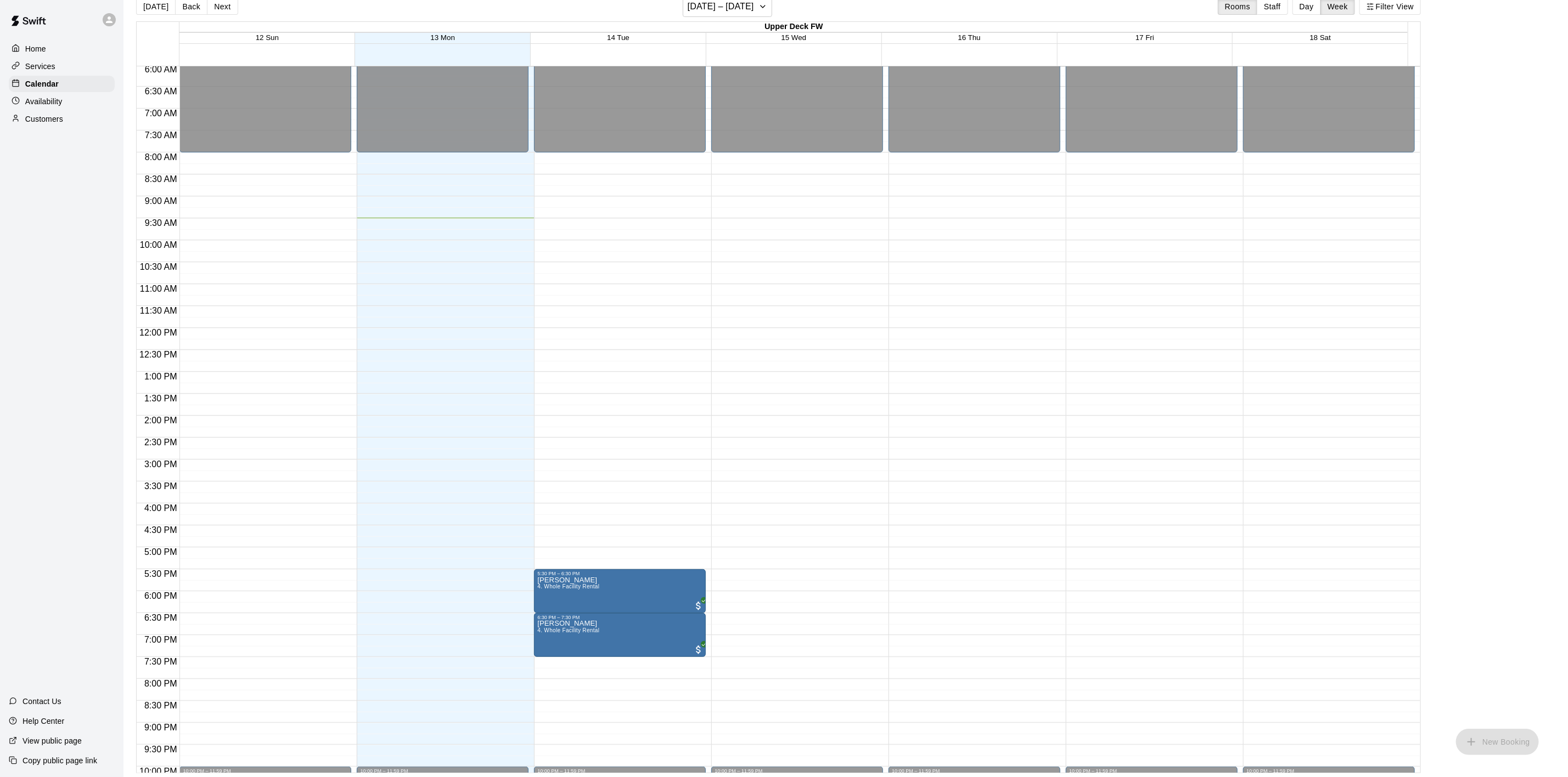
click at [193, 9] on button "Back" at bounding box center [191, 7] width 32 height 17
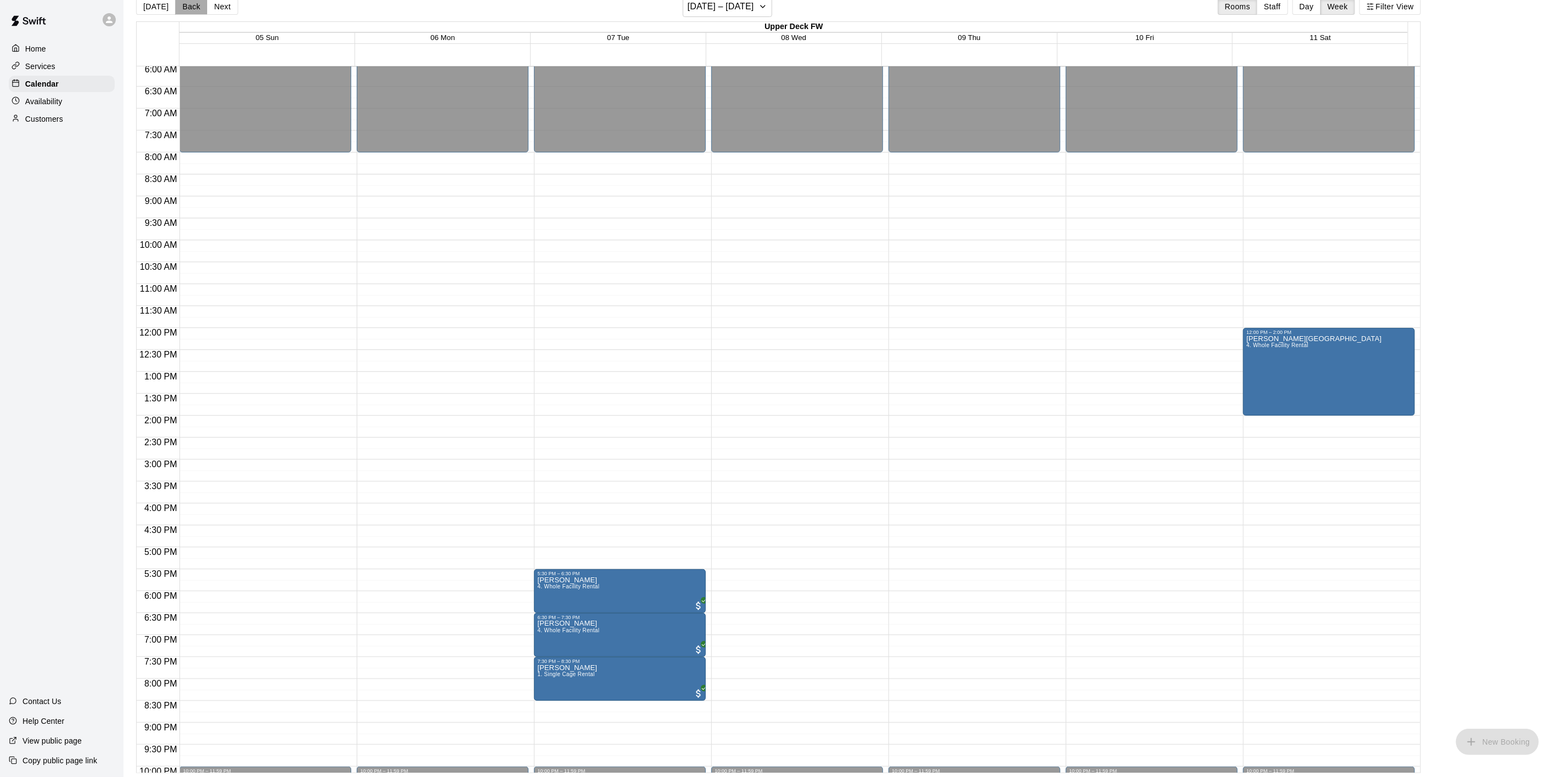
click at [193, 9] on button "Back" at bounding box center [191, 7] width 32 height 17
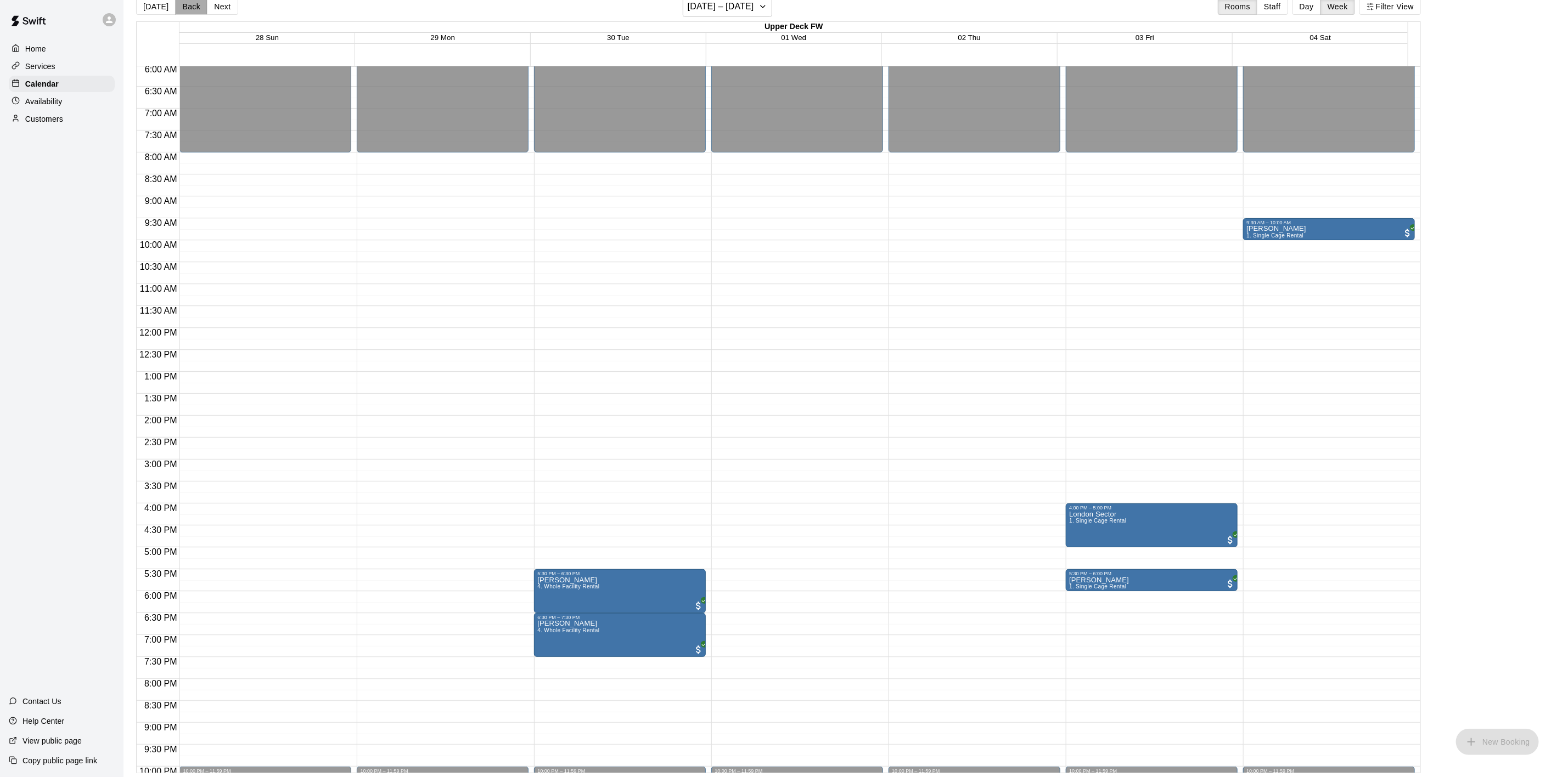
click at [193, 10] on button "Back" at bounding box center [191, 7] width 32 height 17
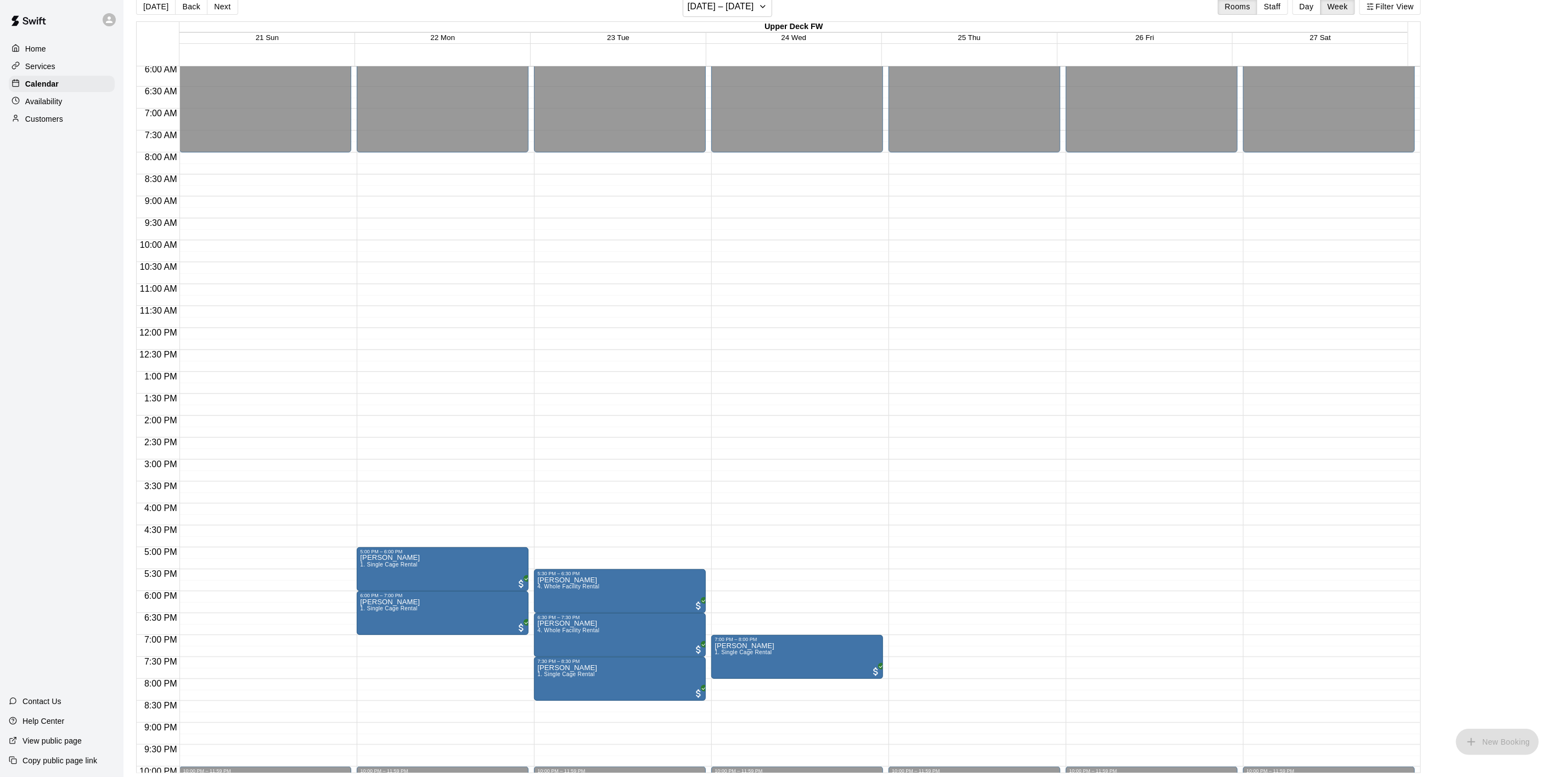
click at [193, 10] on button "Back" at bounding box center [191, 7] width 32 height 17
